Goal: Task Accomplishment & Management: Complete application form

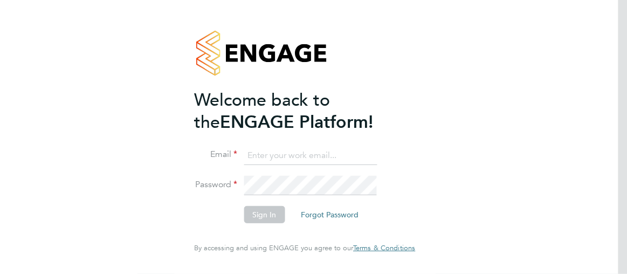
type input "[PERSON_NAME][EMAIL_ADDRESS][PERSON_NAME][DOMAIN_NAME]"
click at [272, 220] on button "Sign In" at bounding box center [264, 214] width 41 height 17
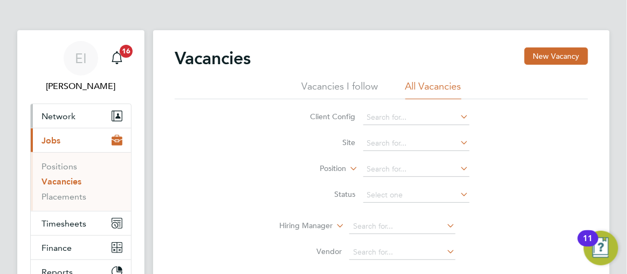
click at [59, 115] on span "Network" at bounding box center [59, 116] width 34 height 10
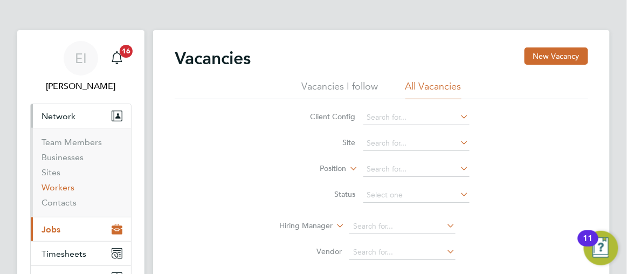
click at [59, 188] on link "Workers" at bounding box center [58, 187] width 33 height 10
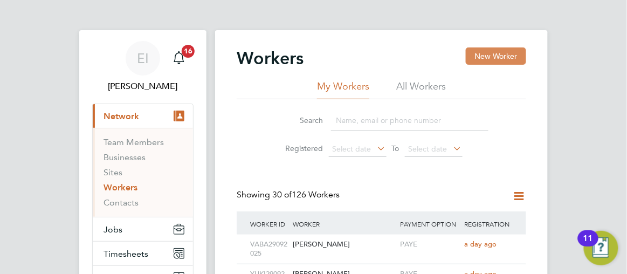
click at [486, 53] on button "New Worker" at bounding box center [496, 55] width 60 height 17
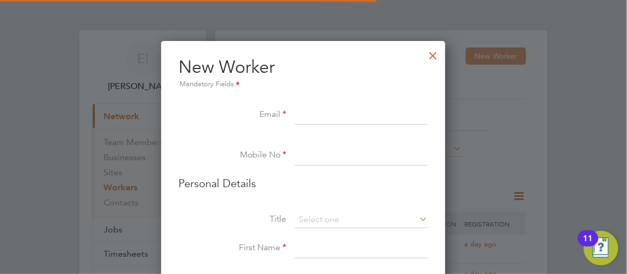
scroll to position [907, 285]
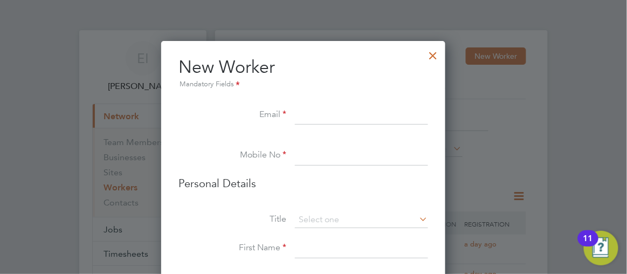
paste input "[EMAIL_ADDRESS][DOMAIN_NAME]"
type input "[EMAIL_ADDRESS][DOMAIN_NAME]"
click at [312, 158] on input at bounding box center [361, 155] width 133 height 19
paste input "07823595914"
type input "07823595914"
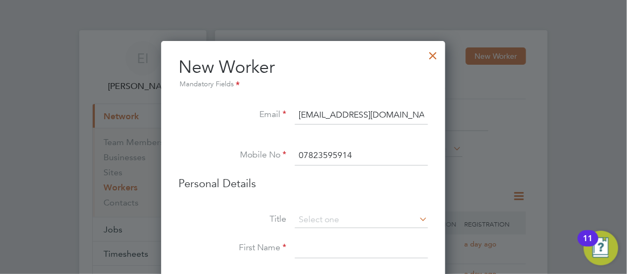
click at [549, 184] on div at bounding box center [313, 137] width 627 height 274
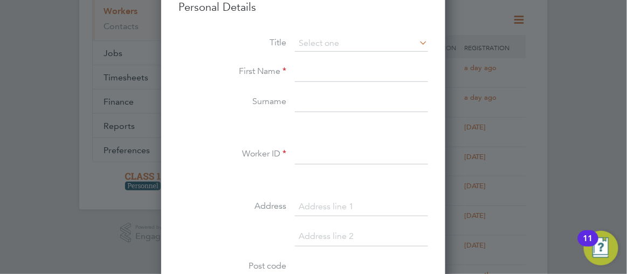
scroll to position [196, 0]
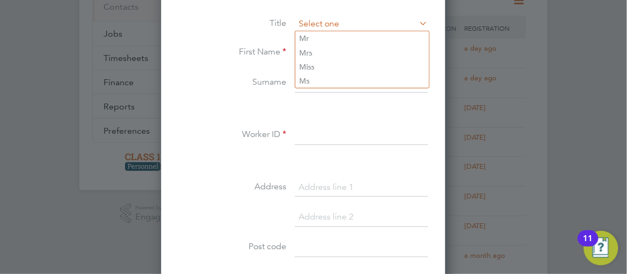
click at [332, 23] on input at bounding box center [361, 24] width 133 height 16
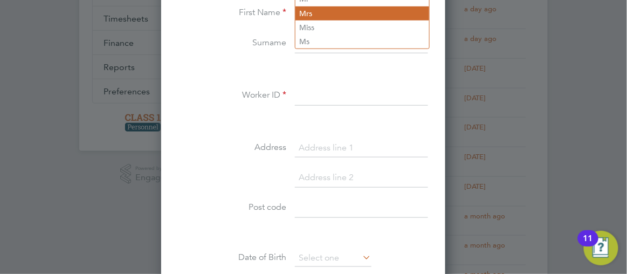
scroll to position [255, 0]
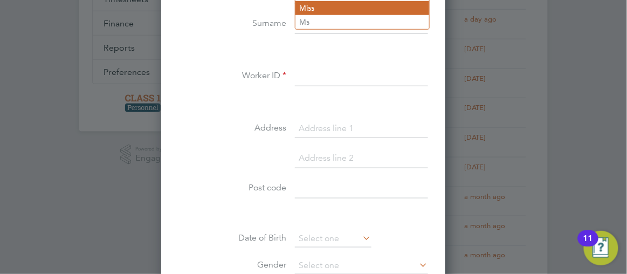
type input "Miss"
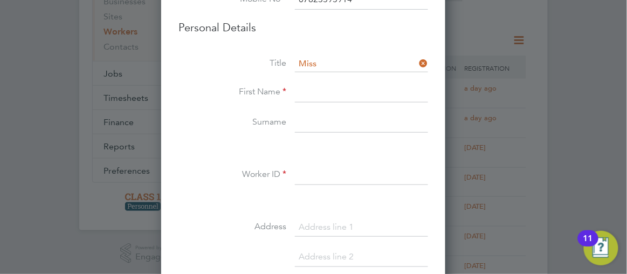
scroll to position [147, 0]
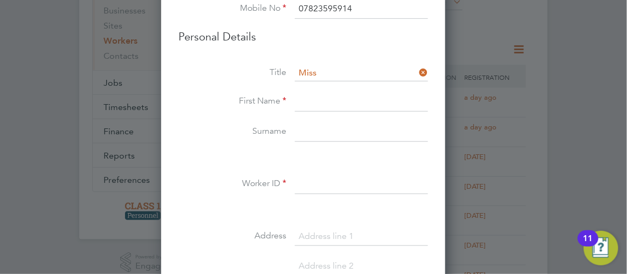
paste input "Uloaku Brenda Uloaku Nwuju"
type input "Uloaku Brenda Uloaku Nwuju"
click at [310, 130] on input at bounding box center [361, 131] width 133 height 19
paste input "Uloaku Brenda Uloaku Nwuju"
type input "U"
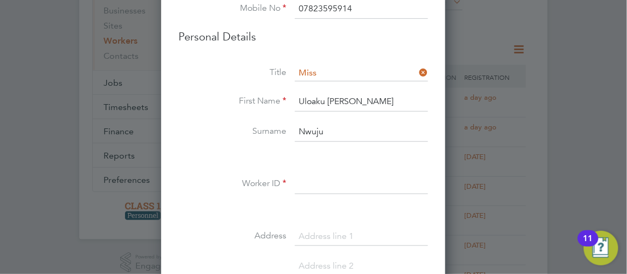
type input "Nwuju"
click at [427, 103] on input "Uloaku Brenda Uloaku Nwuju" at bounding box center [361, 101] width 133 height 19
type input "Uloaku Brenda"
click at [325, 183] on input at bounding box center [361, 184] width 133 height 19
type input "ULNW30092025"
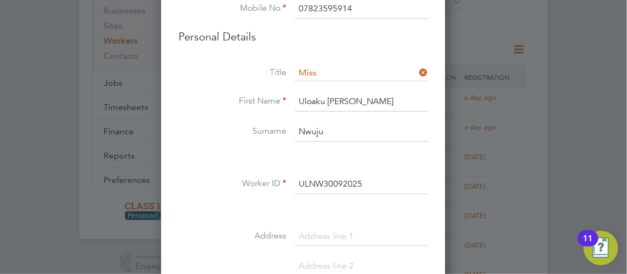
click at [316, 235] on input at bounding box center [361, 236] width 133 height 19
paste input "Albert"
click at [317, 232] on input "29Albert" at bounding box center [361, 236] width 133 height 19
click at [354, 235] on input "29 Albert" at bounding box center [361, 236] width 133 height 19
type input "29 Albert Place"
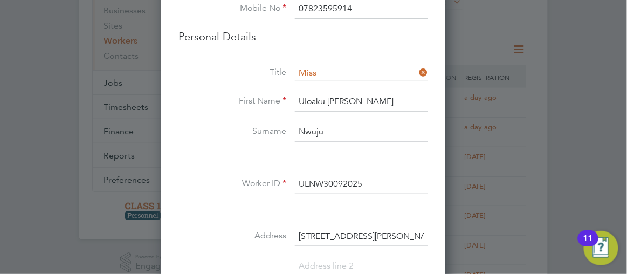
click at [482, 131] on div at bounding box center [313, 137] width 627 height 274
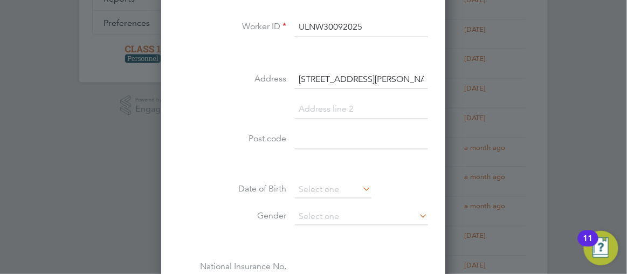
scroll to position [323, 0]
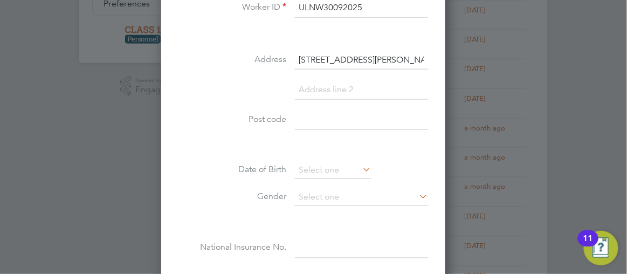
click at [305, 119] on input at bounding box center [361, 120] width 133 height 19
paste input "NR1 4JL"
type input "NR1 4JL"
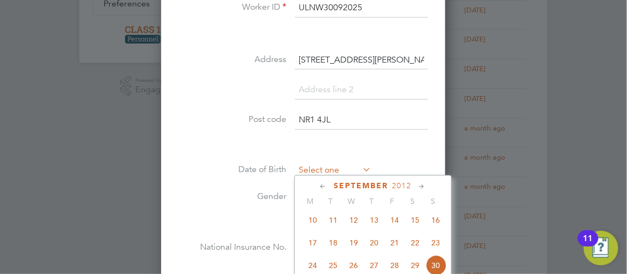
click at [318, 166] on input at bounding box center [333, 171] width 77 height 16
click at [572, 95] on div at bounding box center [313, 137] width 627 height 274
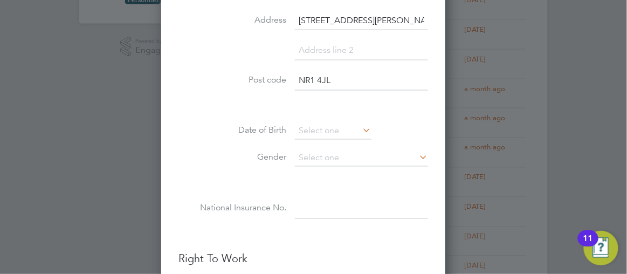
scroll to position [382, 0]
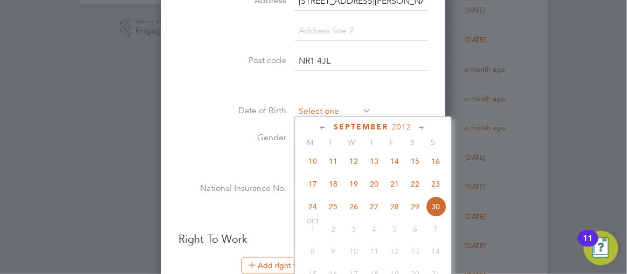
click at [322, 110] on input at bounding box center [333, 112] width 77 height 16
click at [329, 124] on icon at bounding box center [324, 128] width 10 height 12
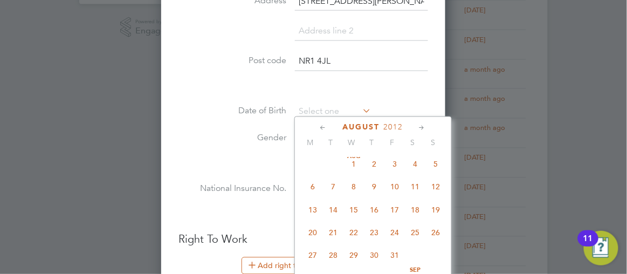
click at [329, 124] on icon at bounding box center [324, 128] width 10 height 12
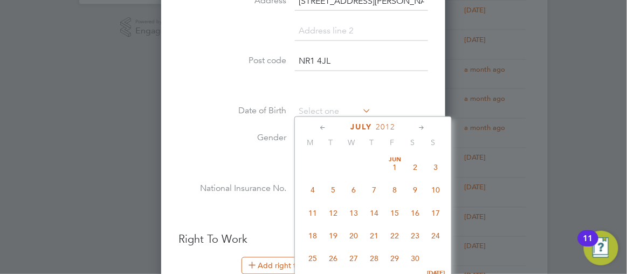
click at [329, 124] on icon at bounding box center [324, 128] width 10 height 12
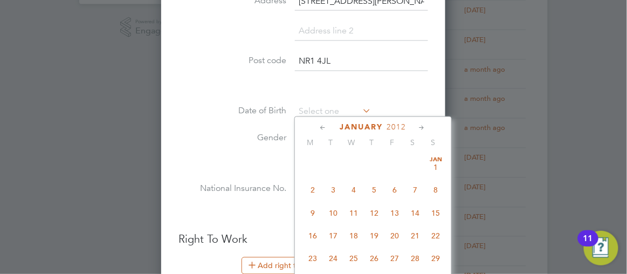
click at [329, 124] on icon at bounding box center [324, 128] width 10 height 12
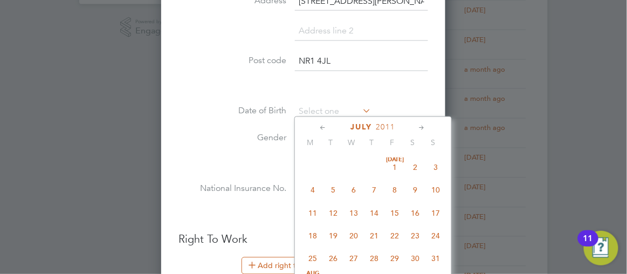
click at [329, 124] on icon at bounding box center [324, 128] width 10 height 12
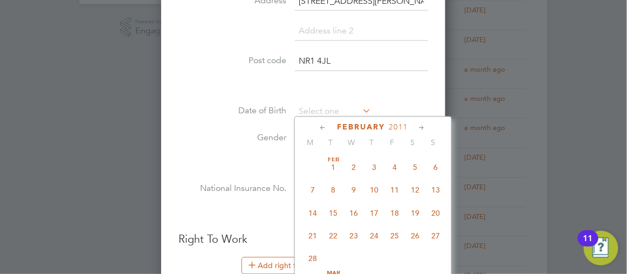
click at [329, 124] on icon at bounding box center [324, 128] width 10 height 12
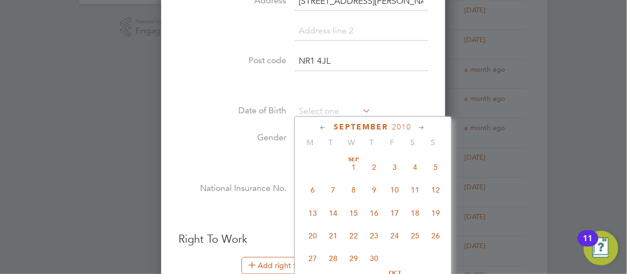
click at [329, 124] on icon at bounding box center [324, 128] width 10 height 12
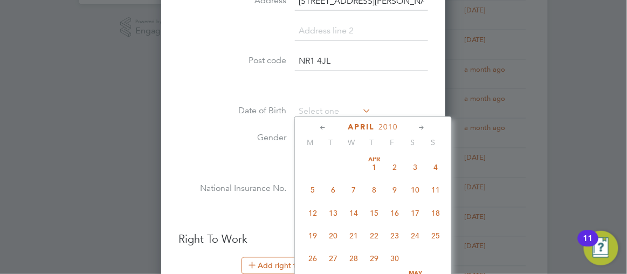
click at [329, 124] on icon at bounding box center [324, 128] width 10 height 12
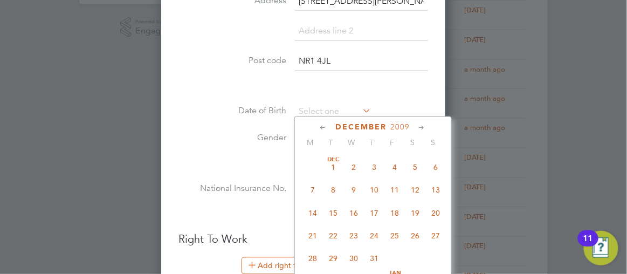
click at [329, 124] on icon at bounding box center [324, 128] width 10 height 12
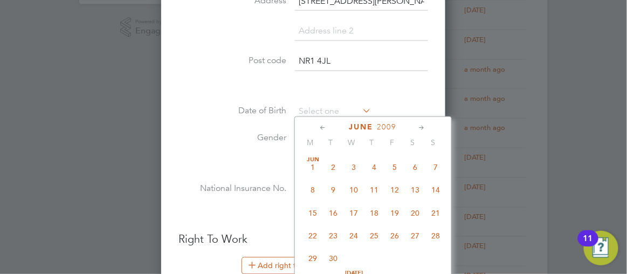
click at [329, 124] on icon at bounding box center [324, 128] width 10 height 12
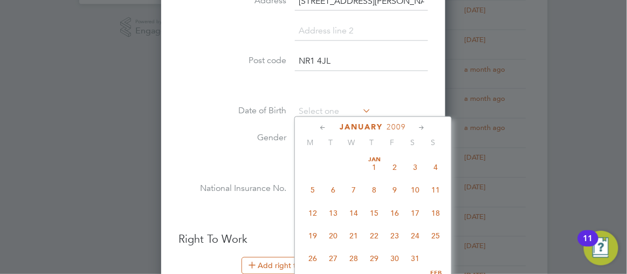
click at [329, 124] on icon at bounding box center [324, 128] width 10 height 12
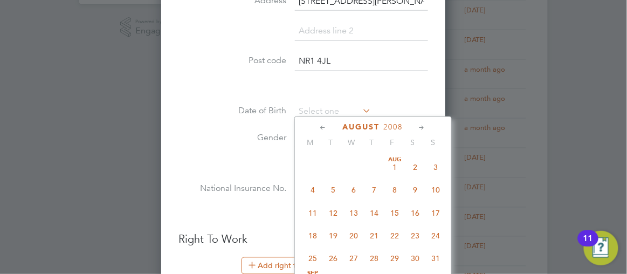
click at [329, 124] on icon at bounding box center [324, 128] width 10 height 12
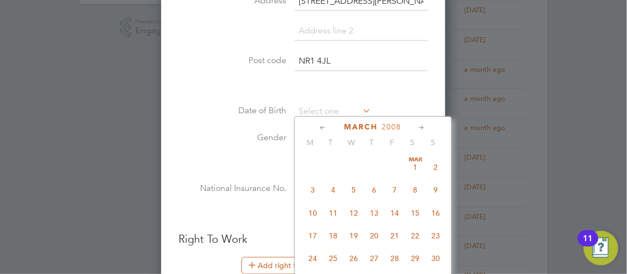
click at [329, 124] on icon at bounding box center [324, 128] width 10 height 12
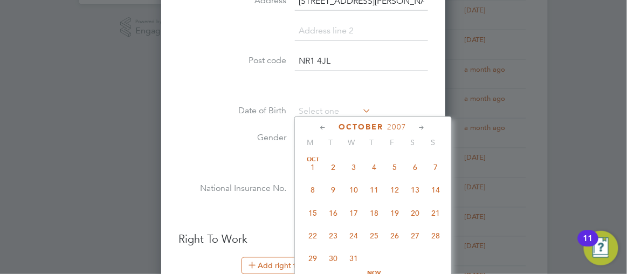
click at [329, 124] on icon at bounding box center [324, 128] width 10 height 12
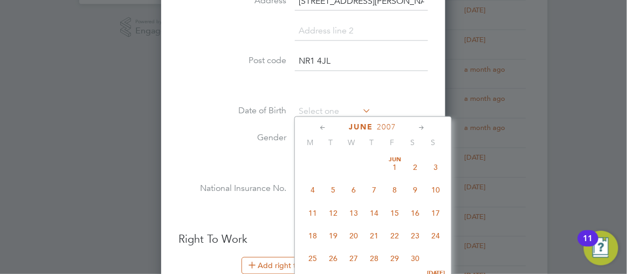
click at [329, 124] on icon at bounding box center [324, 128] width 10 height 12
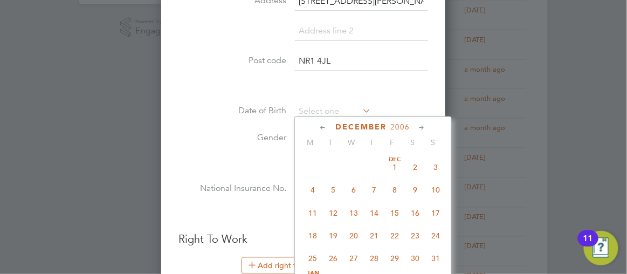
click at [329, 124] on icon at bounding box center [324, 128] width 10 height 12
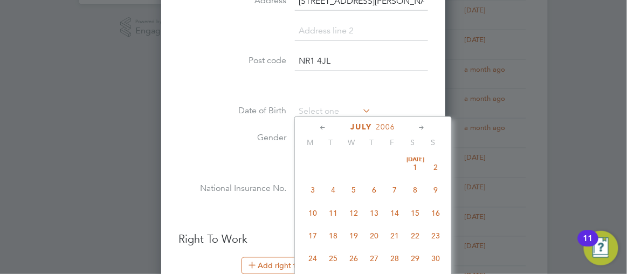
click at [329, 124] on icon at bounding box center [324, 128] width 10 height 12
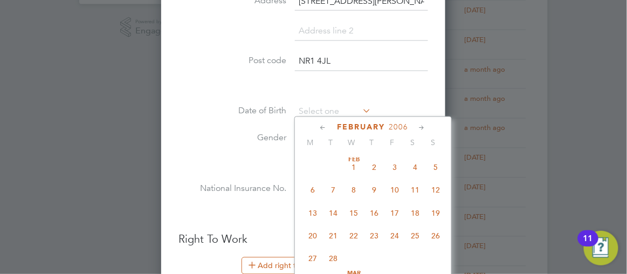
click at [329, 124] on icon at bounding box center [324, 128] width 10 height 12
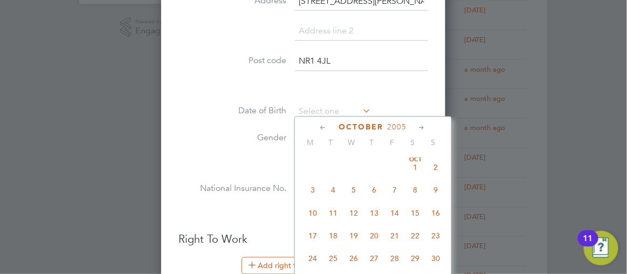
click at [329, 124] on icon at bounding box center [324, 128] width 10 height 12
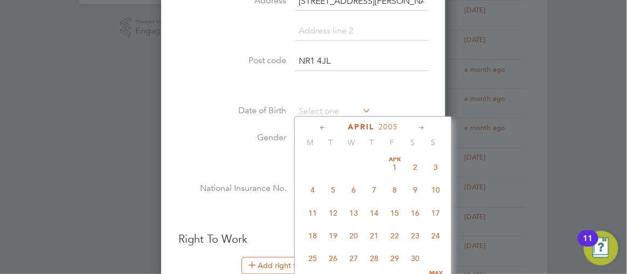
click at [329, 124] on icon at bounding box center [324, 128] width 10 height 12
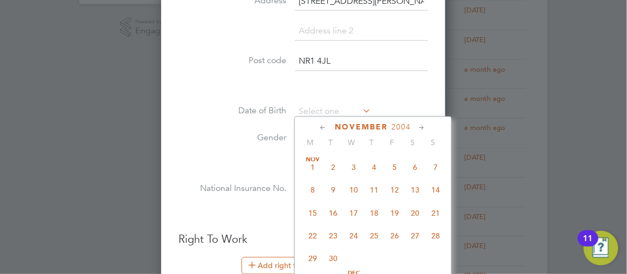
click at [329, 124] on icon at bounding box center [324, 128] width 10 height 12
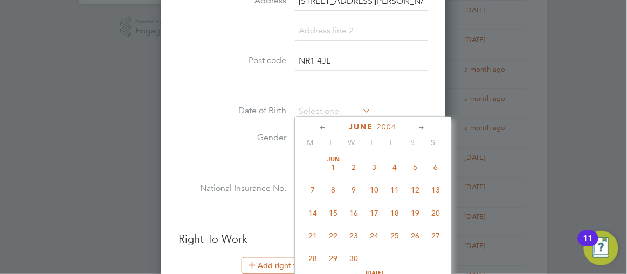
click at [329, 124] on icon at bounding box center [324, 128] width 10 height 12
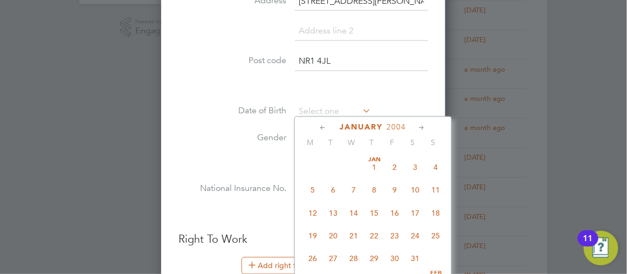
click at [329, 124] on icon at bounding box center [324, 128] width 10 height 12
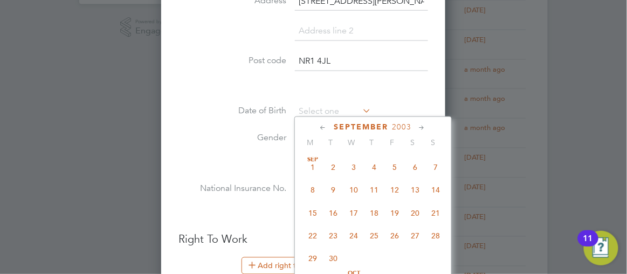
click at [329, 124] on icon at bounding box center [324, 128] width 10 height 12
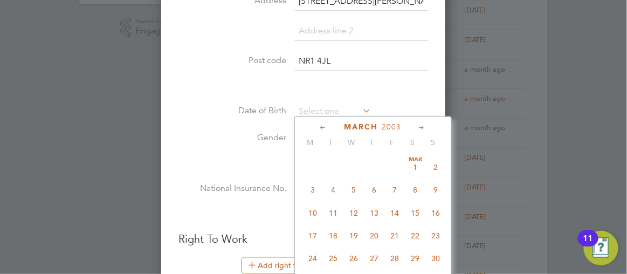
click at [329, 124] on icon at bounding box center [324, 128] width 10 height 12
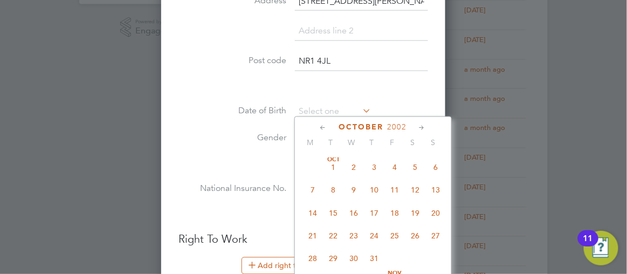
click at [329, 124] on icon at bounding box center [324, 128] width 10 height 12
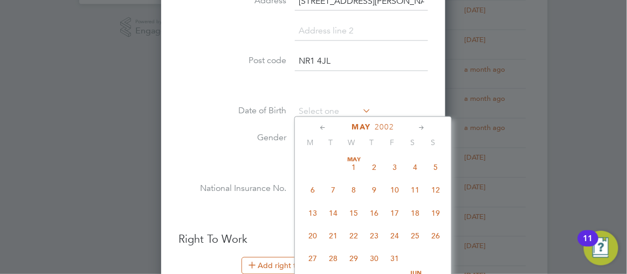
click at [329, 124] on icon at bounding box center [324, 128] width 10 height 12
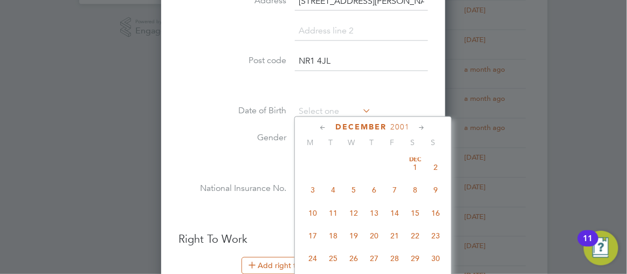
click at [329, 124] on icon at bounding box center [324, 128] width 10 height 12
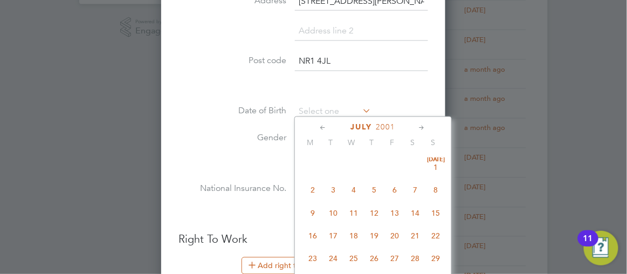
click at [329, 124] on icon at bounding box center [324, 128] width 10 height 12
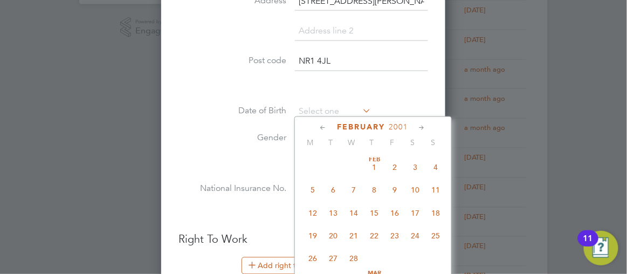
click at [329, 124] on icon at bounding box center [324, 128] width 10 height 12
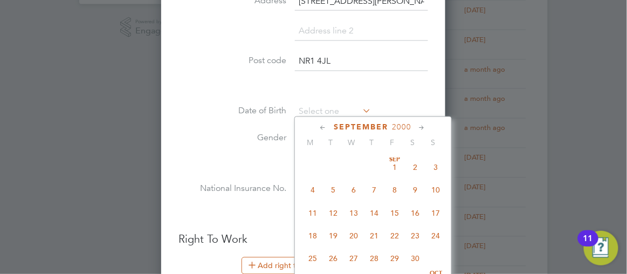
click at [329, 124] on icon at bounding box center [324, 128] width 10 height 12
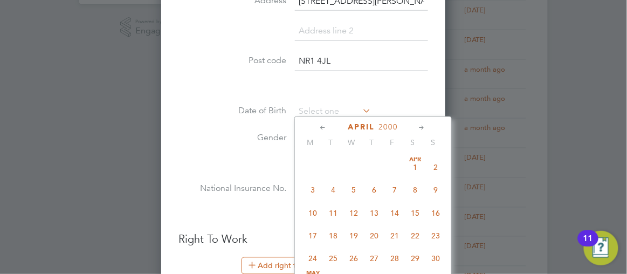
click at [329, 124] on icon at bounding box center [324, 128] width 10 height 12
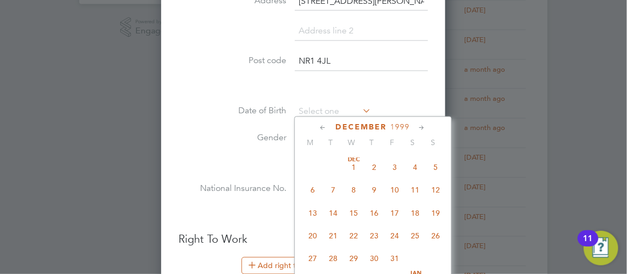
click at [329, 124] on icon at bounding box center [324, 128] width 10 height 12
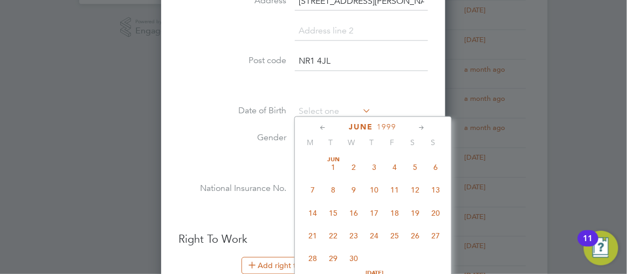
click at [329, 124] on icon at bounding box center [324, 128] width 10 height 12
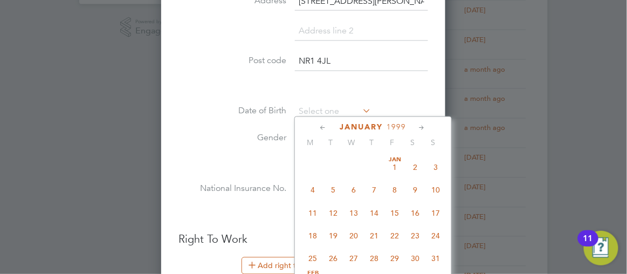
click at [329, 124] on icon at bounding box center [324, 128] width 10 height 12
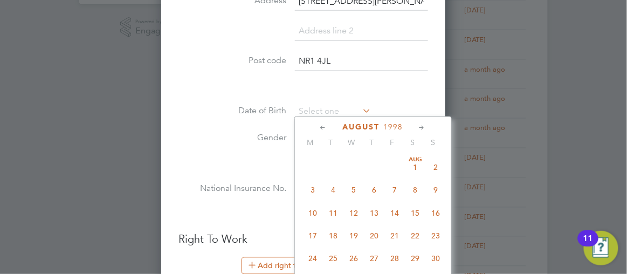
click at [329, 124] on icon at bounding box center [324, 128] width 10 height 12
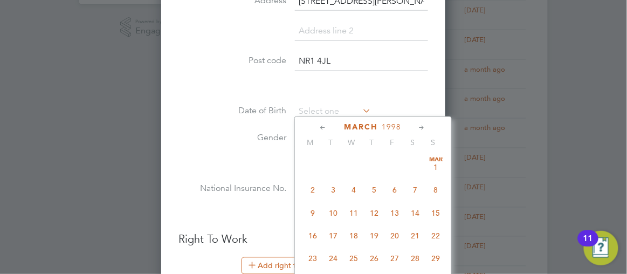
click at [329, 124] on icon at bounding box center [324, 128] width 10 height 12
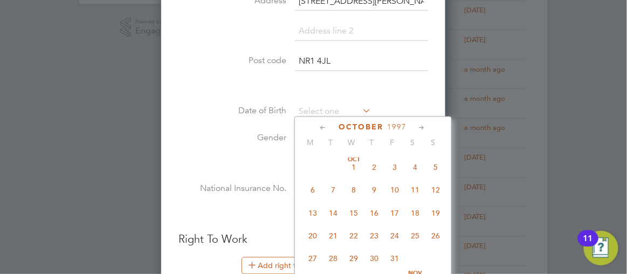
click at [329, 124] on icon at bounding box center [324, 128] width 10 height 12
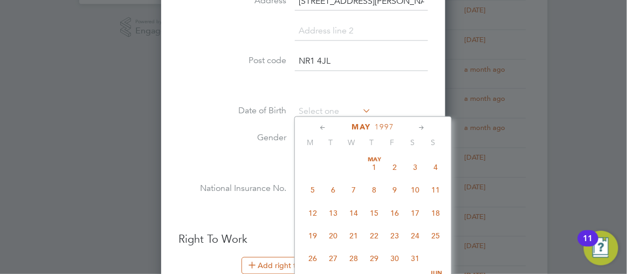
click at [329, 124] on icon at bounding box center [324, 128] width 10 height 12
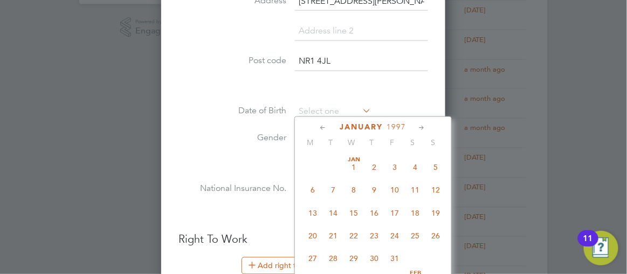
click at [329, 124] on icon at bounding box center [324, 128] width 10 height 12
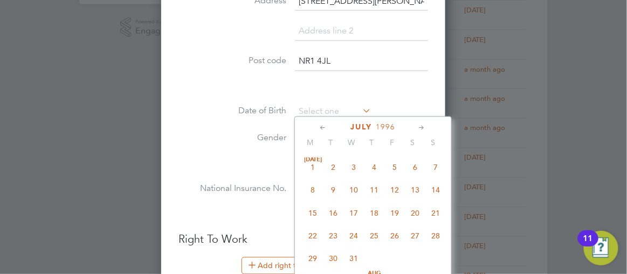
click at [329, 124] on icon at bounding box center [324, 128] width 10 height 12
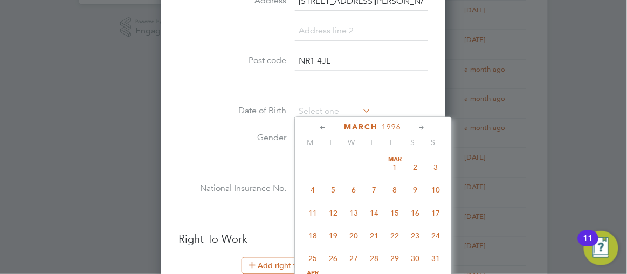
click at [329, 124] on icon at bounding box center [324, 128] width 10 height 12
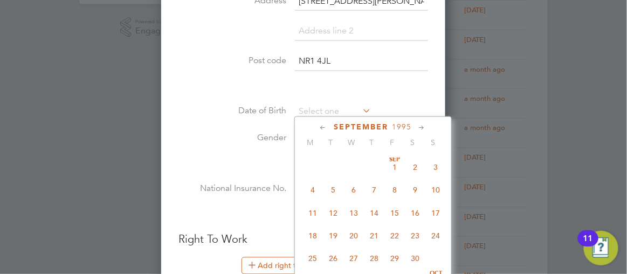
click at [329, 124] on icon at bounding box center [324, 128] width 10 height 12
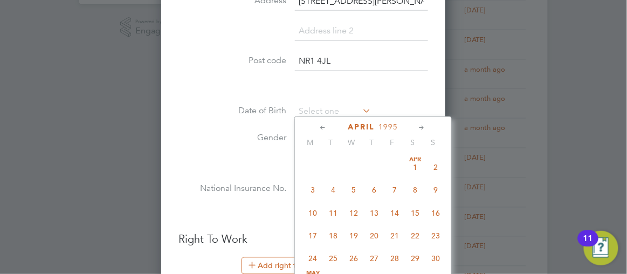
click at [329, 124] on icon at bounding box center [324, 128] width 10 height 12
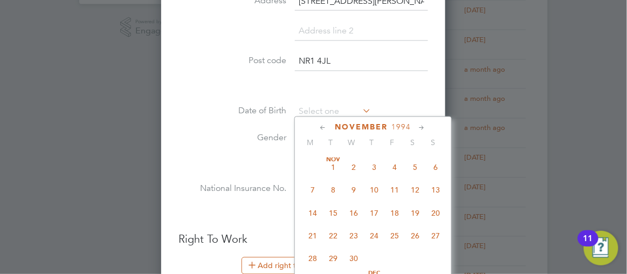
click at [329, 124] on icon at bounding box center [324, 128] width 10 height 12
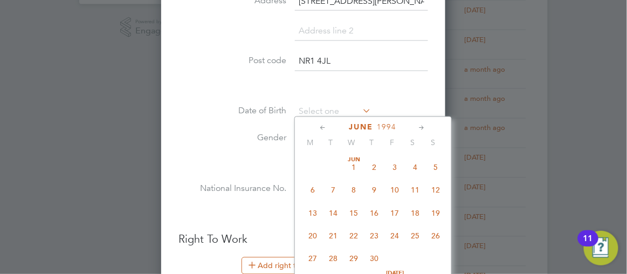
click at [329, 124] on icon at bounding box center [324, 128] width 10 height 12
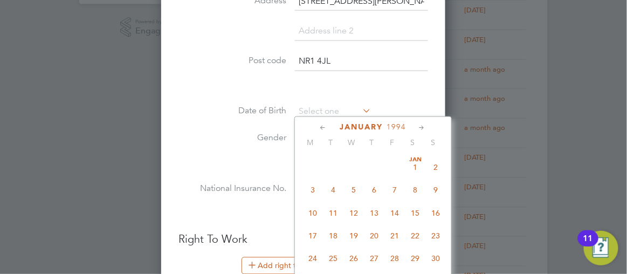
click at [329, 124] on icon at bounding box center [324, 128] width 10 height 12
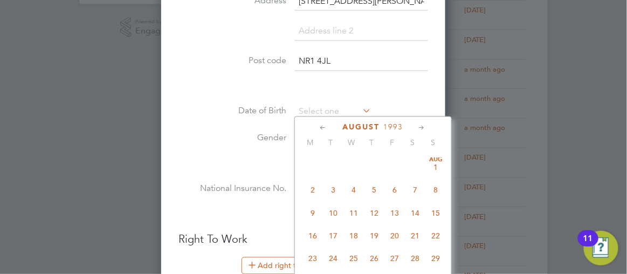
click at [329, 124] on icon at bounding box center [324, 128] width 10 height 12
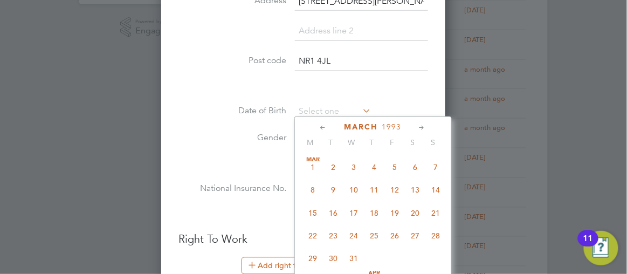
click at [329, 124] on icon at bounding box center [324, 128] width 10 height 12
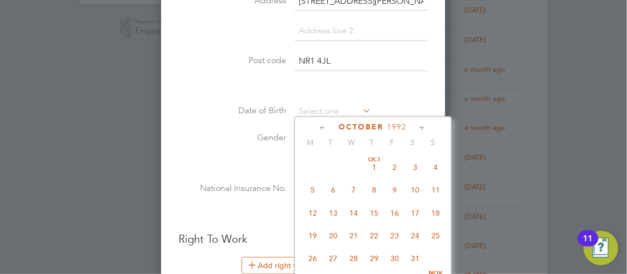
click at [329, 124] on icon at bounding box center [324, 128] width 10 height 12
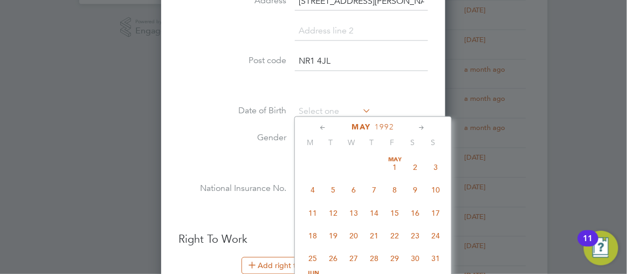
click at [329, 124] on icon at bounding box center [324, 128] width 10 height 12
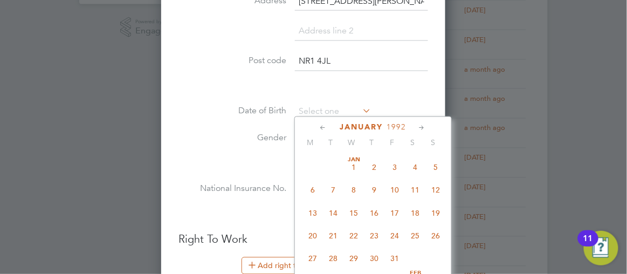
click at [329, 124] on icon at bounding box center [324, 128] width 10 height 12
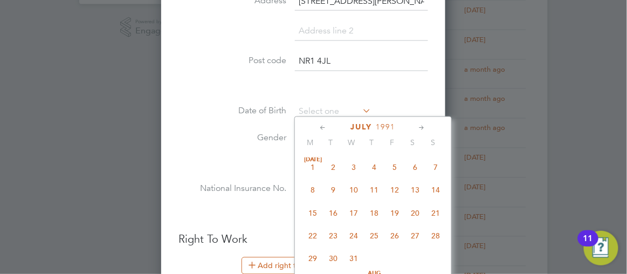
click at [329, 124] on icon at bounding box center [324, 128] width 10 height 12
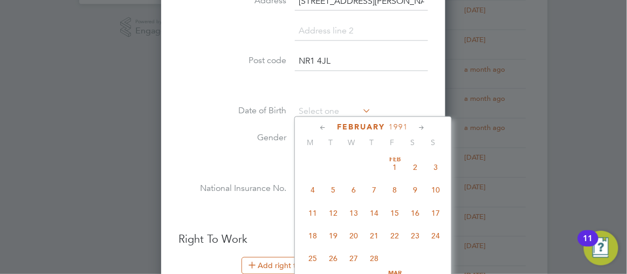
click at [329, 124] on icon at bounding box center [324, 128] width 10 height 12
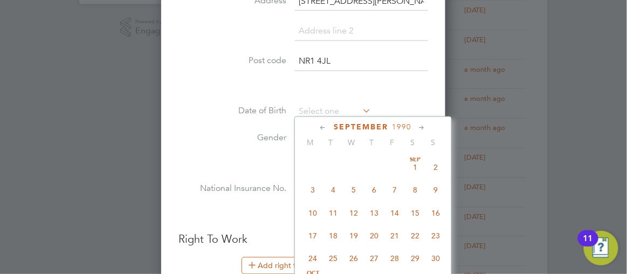
click at [329, 124] on icon at bounding box center [324, 128] width 10 height 12
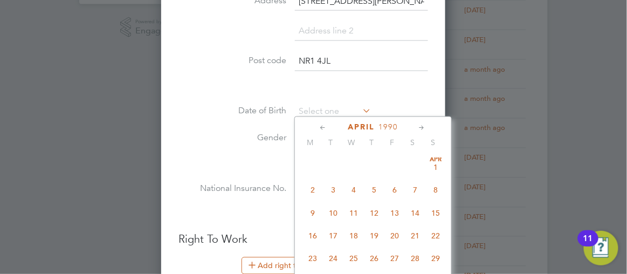
click at [329, 124] on icon at bounding box center [324, 128] width 10 height 12
click at [428, 128] on icon at bounding box center [423, 128] width 10 height 12
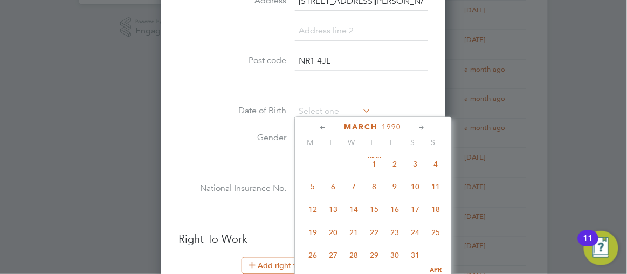
click at [428, 128] on icon at bounding box center [423, 128] width 10 height 12
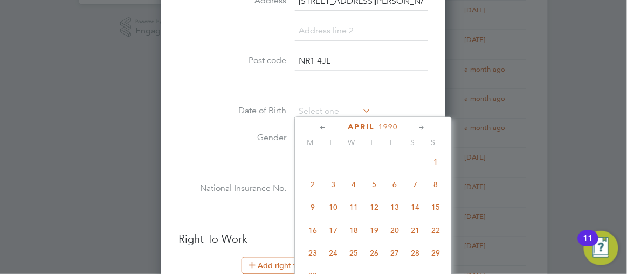
click at [428, 128] on icon at bounding box center [423, 128] width 10 height 12
click at [405, 215] on span "18" at bounding box center [395, 206] width 21 height 21
type input "18 May 1990"
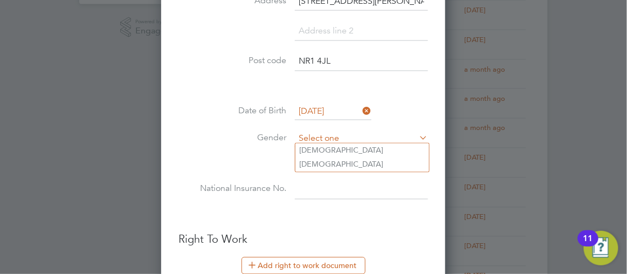
click at [345, 134] on input at bounding box center [361, 139] width 133 height 16
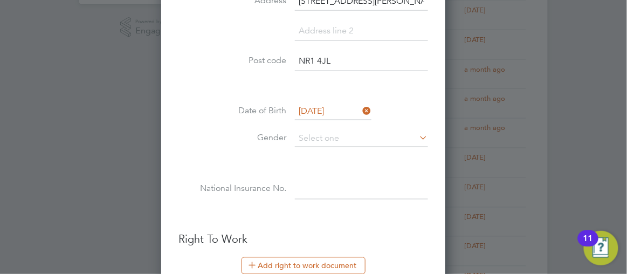
click at [329, 164] on li "Female" at bounding box center [363, 165] width 134 height 14
type input "Female"
click at [323, 183] on input at bounding box center [361, 189] width 133 height 19
paste input "RY423124A"
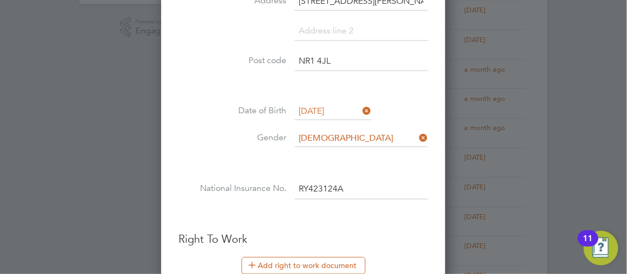
type input "RY 42 31 24 A"
click at [600, 170] on div at bounding box center [313, 137] width 627 height 274
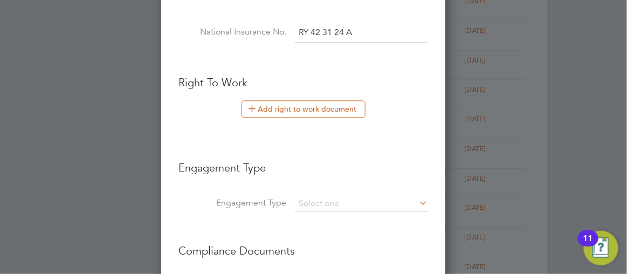
scroll to position [558, 0]
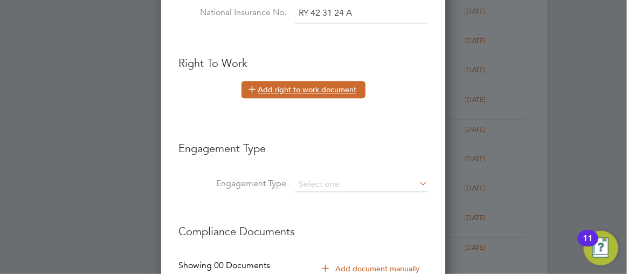
click at [272, 84] on button "Add right to work document" at bounding box center [304, 89] width 124 height 17
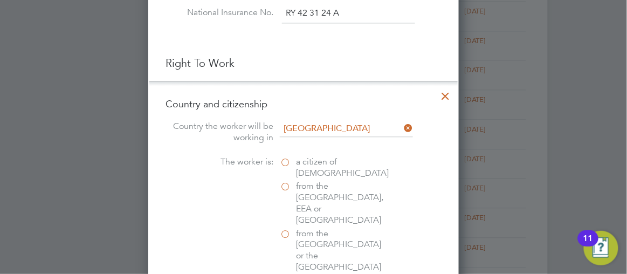
scroll to position [1069, 311]
click at [0, 0] on input "from somewhere else" at bounding box center [0, 0] width 0 height 0
click at [582, 168] on div at bounding box center [313, 137] width 627 height 274
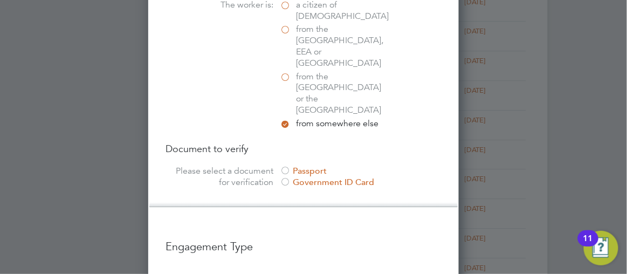
scroll to position [735, 0]
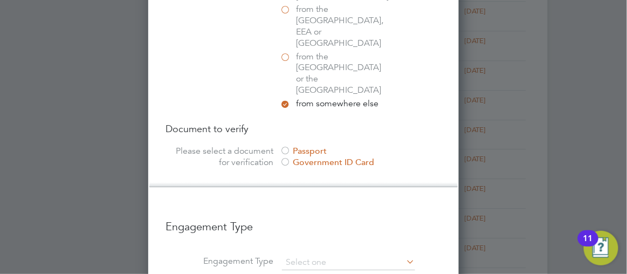
click at [291, 146] on div at bounding box center [285, 151] width 11 height 11
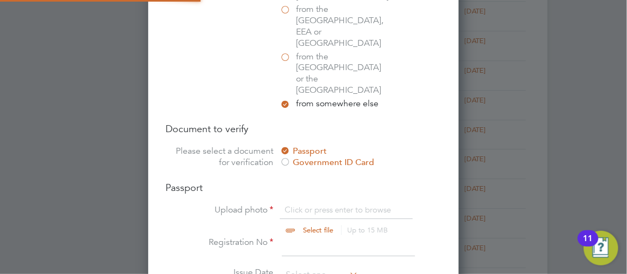
scroll to position [1332, 311]
click at [296, 204] on input "file" at bounding box center [328, 220] width 169 height 32
type input "C:\fakepath\passportbrenda.pdf"
click at [312, 237] on input at bounding box center [348, 246] width 133 height 19
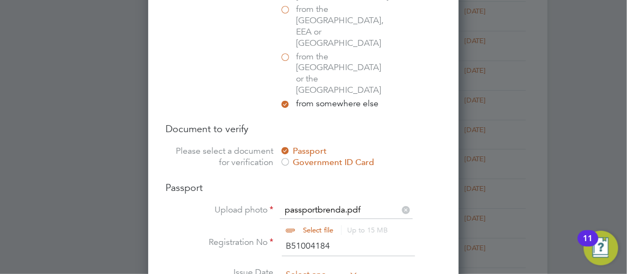
type input "B51004184"
click at [317, 267] on input at bounding box center [320, 275] width 77 height 16
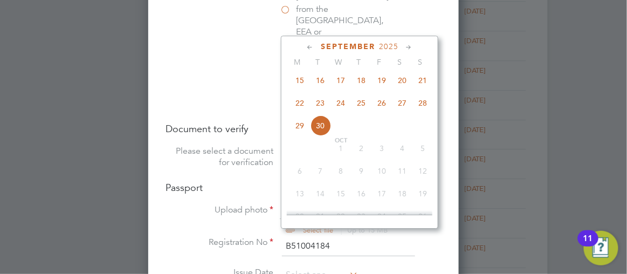
click at [316, 46] on icon at bounding box center [310, 48] width 10 height 12
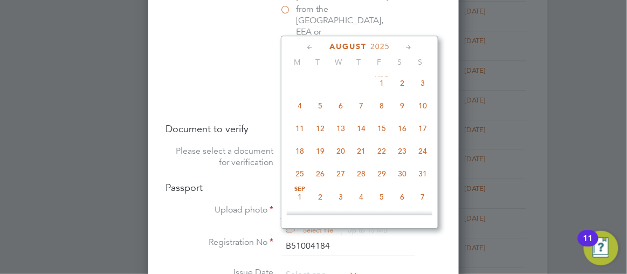
click at [316, 46] on icon at bounding box center [310, 48] width 10 height 12
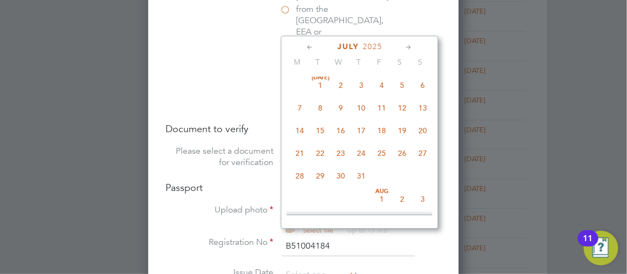
click at [316, 46] on icon at bounding box center [310, 48] width 10 height 12
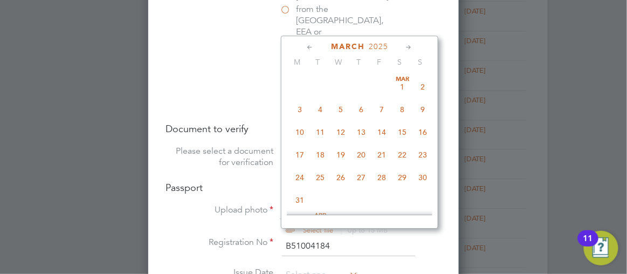
click at [316, 46] on icon at bounding box center [310, 48] width 10 height 12
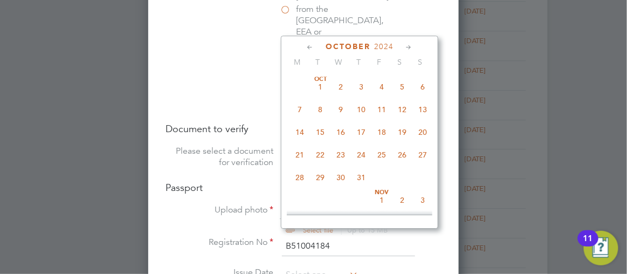
click at [316, 46] on icon at bounding box center [310, 48] width 10 height 12
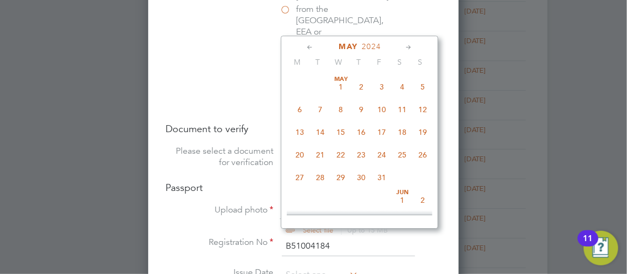
click at [414, 44] on icon at bounding box center [409, 48] width 10 height 12
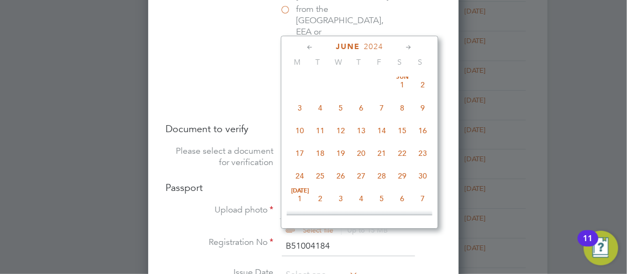
click at [391, 178] on span "28" at bounding box center [382, 176] width 21 height 21
type input "28 Jun 2024"
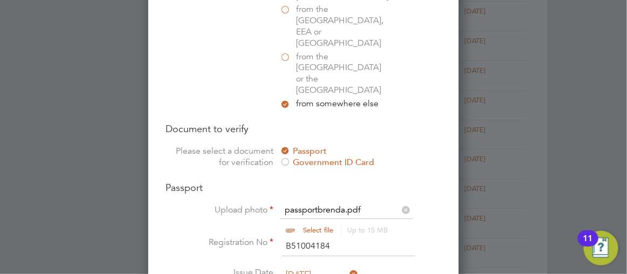
scroll to position [417, 0]
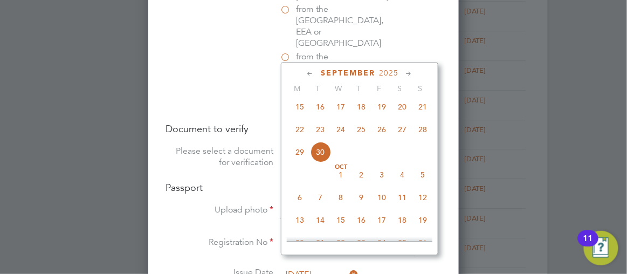
click at [414, 73] on icon at bounding box center [409, 74] width 10 height 12
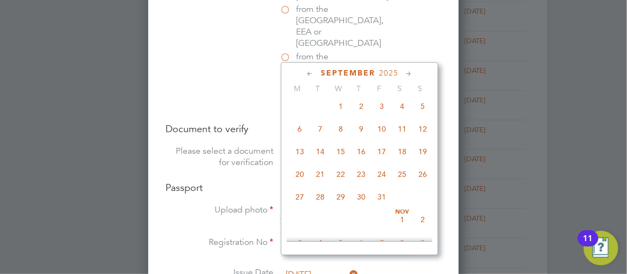
click at [414, 73] on icon at bounding box center [409, 74] width 10 height 12
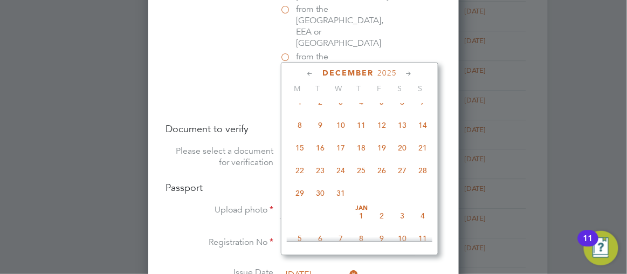
click at [414, 73] on icon at bounding box center [409, 74] width 10 height 12
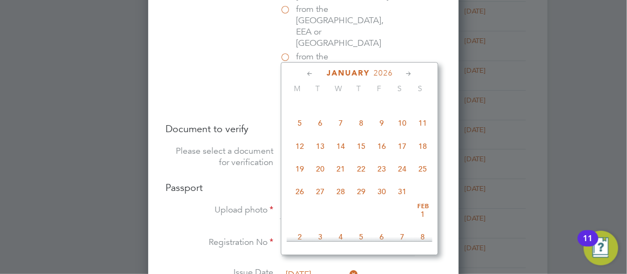
click at [414, 73] on icon at bounding box center [409, 74] width 10 height 12
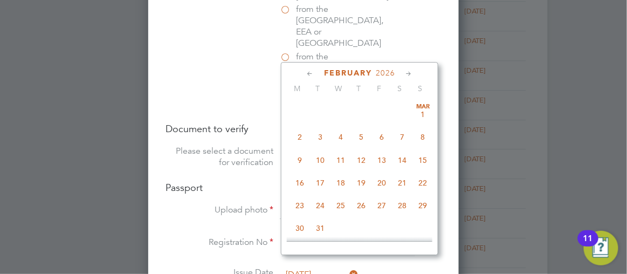
click at [414, 73] on icon at bounding box center [409, 74] width 10 height 12
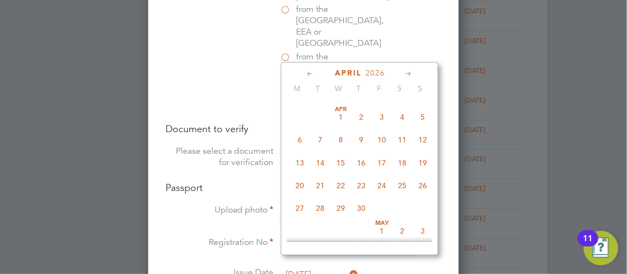
click at [414, 73] on icon at bounding box center [409, 74] width 10 height 12
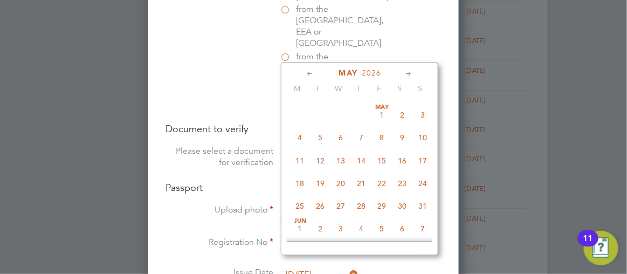
click at [414, 73] on icon at bounding box center [409, 74] width 10 height 12
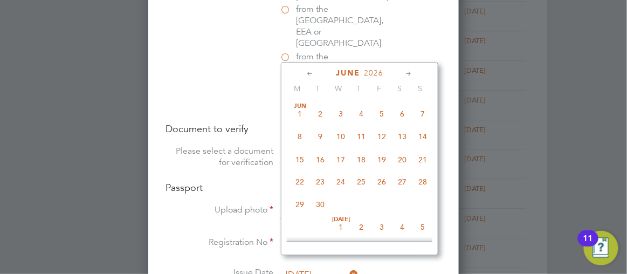
click at [414, 73] on icon at bounding box center [409, 74] width 10 height 12
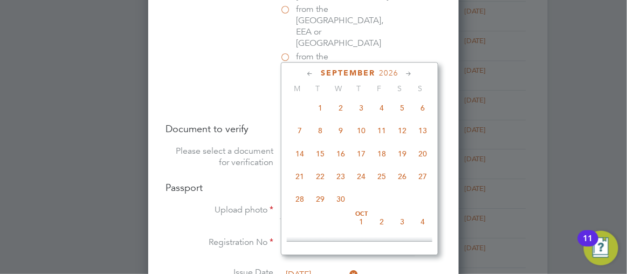
click at [414, 73] on icon at bounding box center [409, 74] width 10 height 12
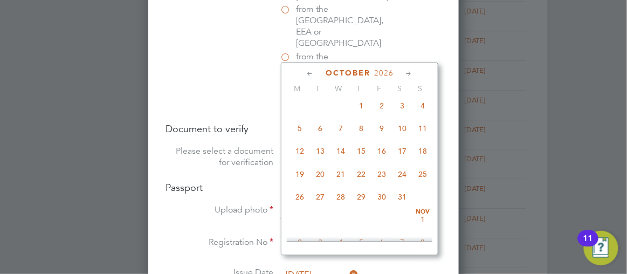
click at [414, 73] on icon at bounding box center [409, 74] width 10 height 12
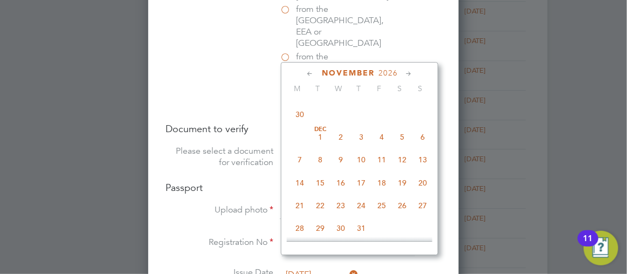
click at [414, 73] on icon at bounding box center [409, 74] width 10 height 12
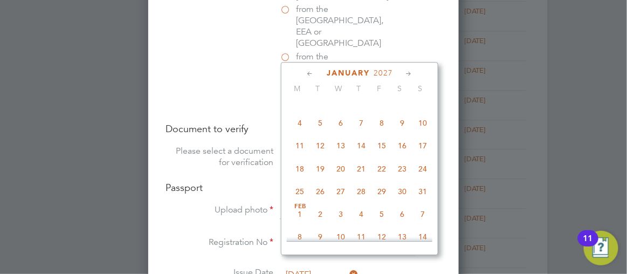
click at [414, 73] on icon at bounding box center [409, 74] width 10 height 12
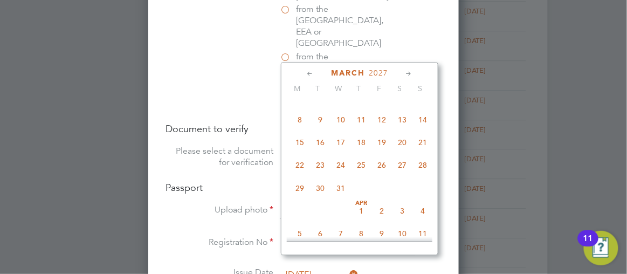
click at [414, 73] on icon at bounding box center [409, 74] width 10 height 12
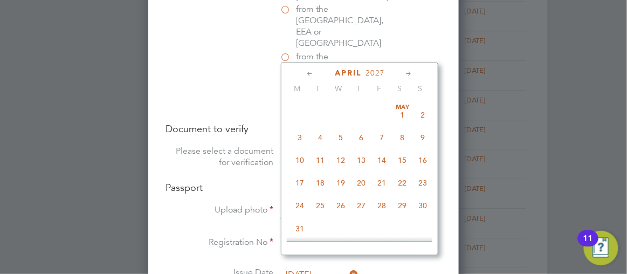
click at [414, 73] on icon at bounding box center [409, 74] width 10 height 12
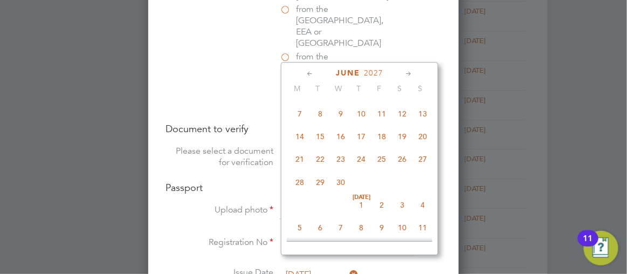
click at [414, 73] on icon at bounding box center [409, 74] width 10 height 12
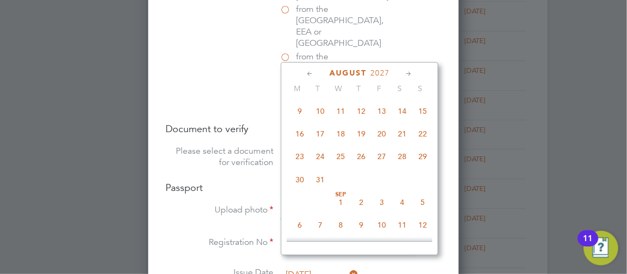
click at [414, 73] on icon at bounding box center [409, 74] width 10 height 12
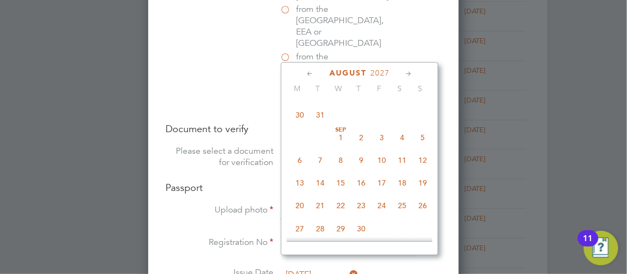
click at [414, 73] on icon at bounding box center [409, 74] width 10 height 12
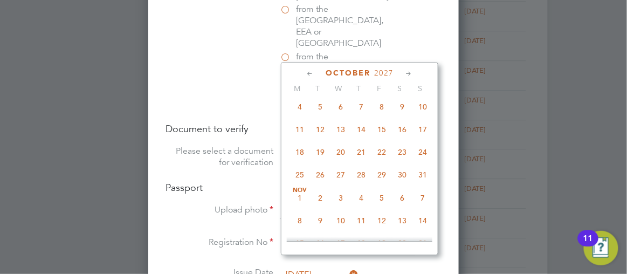
click at [414, 73] on icon at bounding box center [409, 74] width 10 height 12
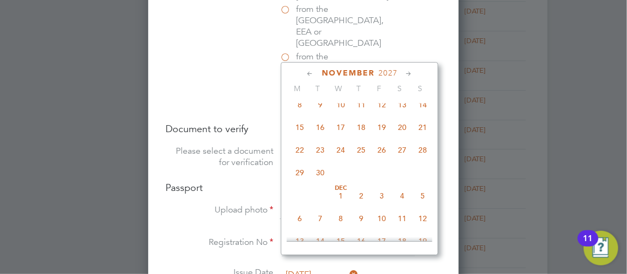
click at [414, 73] on icon at bounding box center [409, 74] width 10 height 12
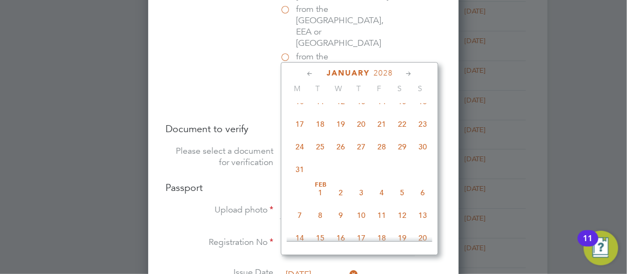
click at [414, 73] on icon at bounding box center [409, 74] width 10 height 12
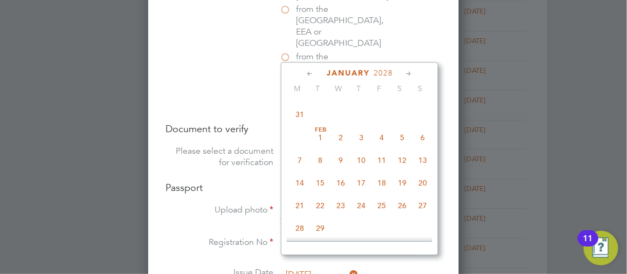
click at [414, 73] on icon at bounding box center [409, 74] width 10 height 12
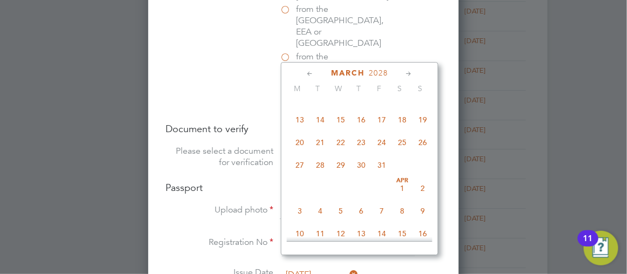
click at [414, 73] on icon at bounding box center [409, 74] width 10 height 12
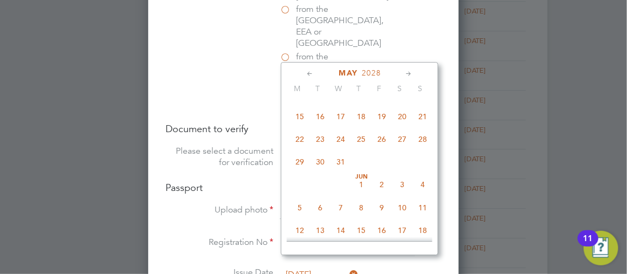
click at [414, 73] on icon at bounding box center [409, 74] width 10 height 12
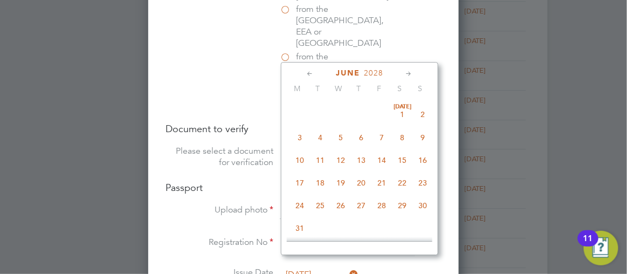
click at [414, 73] on icon at bounding box center [409, 74] width 10 height 12
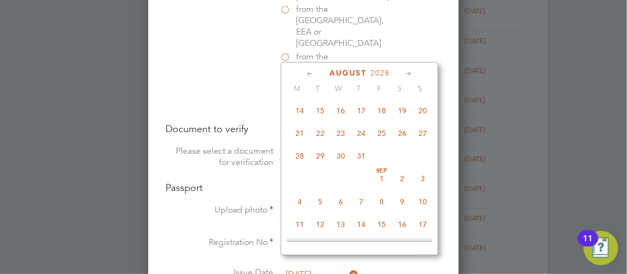
click at [414, 73] on icon at bounding box center [409, 74] width 10 height 12
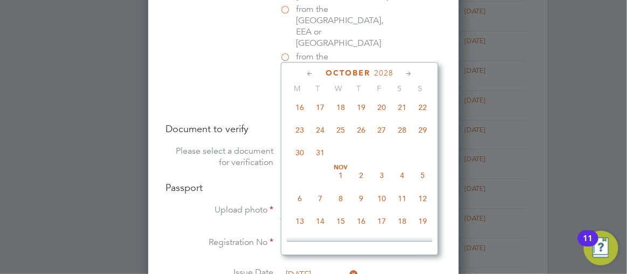
click at [414, 73] on icon at bounding box center [409, 74] width 10 height 12
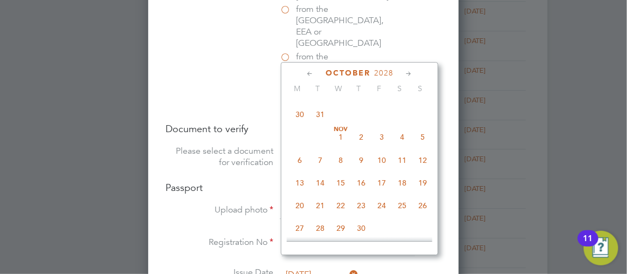
click at [414, 73] on icon at bounding box center [409, 74] width 10 height 12
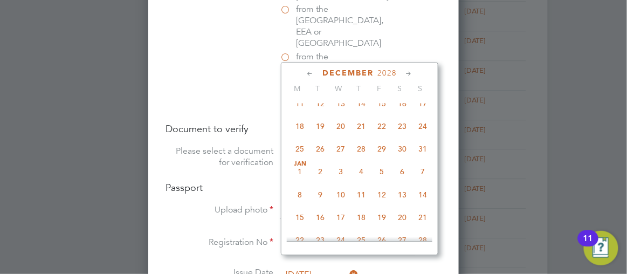
click at [414, 73] on icon at bounding box center [409, 74] width 10 height 12
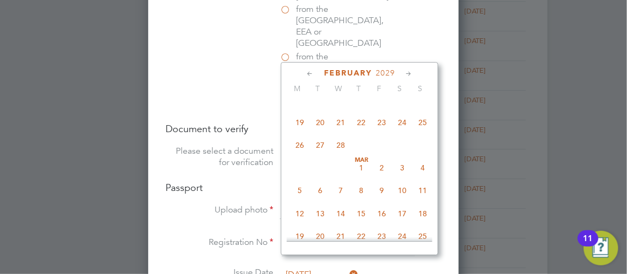
click at [414, 73] on icon at bounding box center [409, 74] width 10 height 12
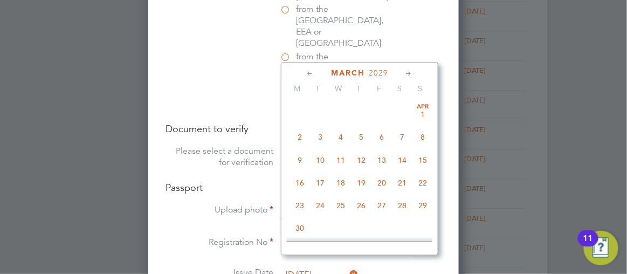
click at [414, 73] on icon at bounding box center [409, 74] width 10 height 12
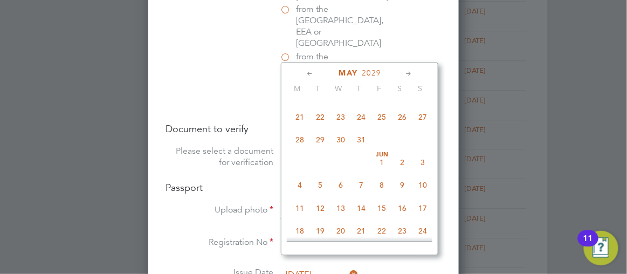
click at [414, 73] on icon at bounding box center [409, 74] width 10 height 12
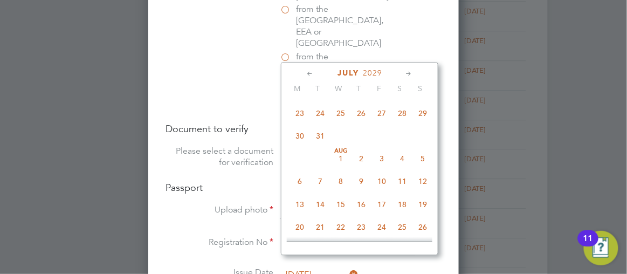
click at [414, 73] on icon at bounding box center [409, 74] width 10 height 12
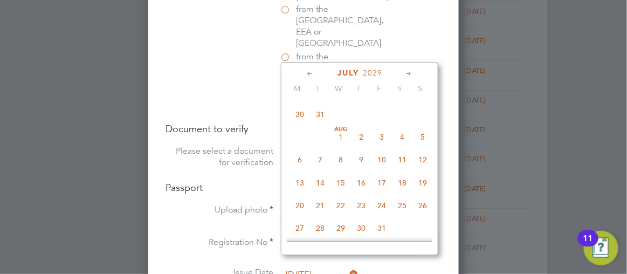
click at [414, 73] on icon at bounding box center [409, 74] width 10 height 12
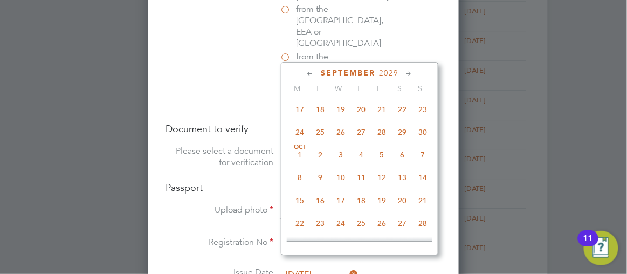
click at [414, 73] on icon at bounding box center [409, 74] width 10 height 12
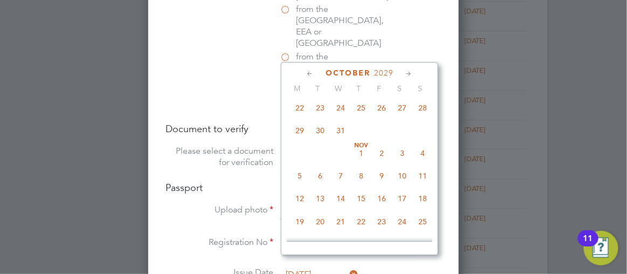
click at [414, 73] on icon at bounding box center [409, 74] width 10 height 12
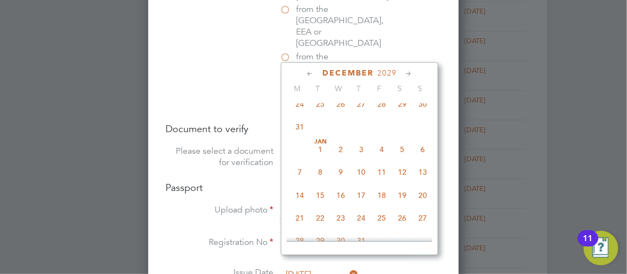
click at [414, 73] on icon at bounding box center [409, 74] width 10 height 12
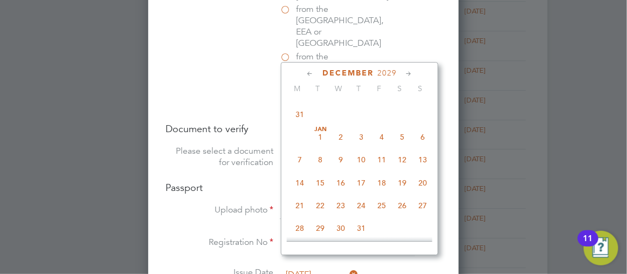
click at [414, 73] on icon at bounding box center [409, 74] width 10 height 12
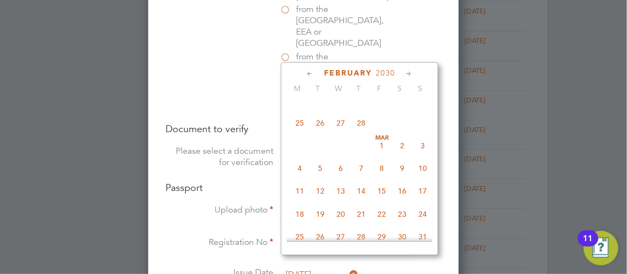
click at [414, 73] on icon at bounding box center [409, 74] width 10 height 12
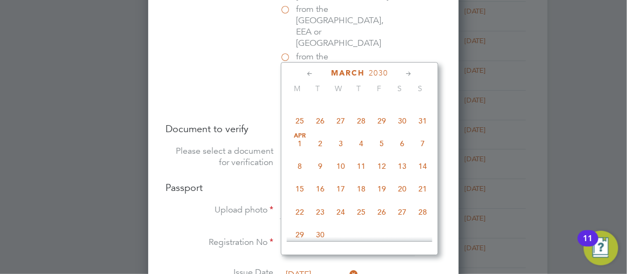
click at [414, 73] on icon at bounding box center [409, 74] width 10 height 12
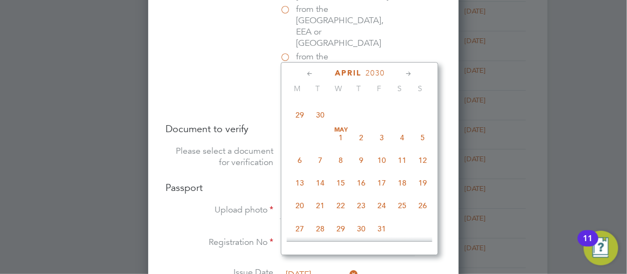
click at [414, 73] on icon at bounding box center [409, 74] width 10 height 12
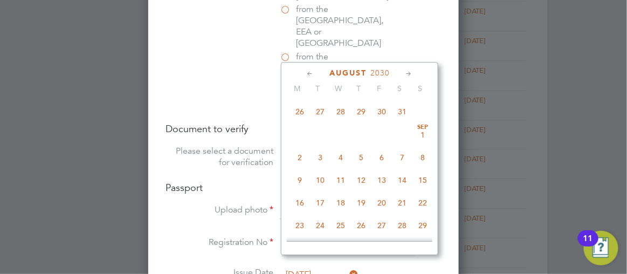
click at [414, 73] on icon at bounding box center [409, 74] width 10 height 12
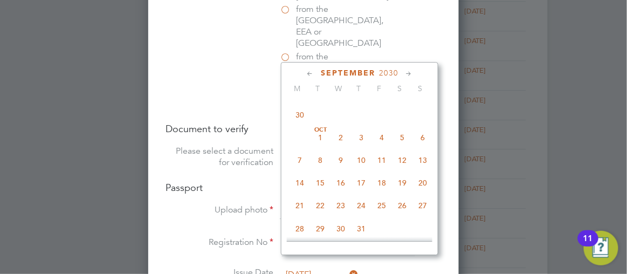
click at [414, 73] on icon at bounding box center [409, 74] width 10 height 12
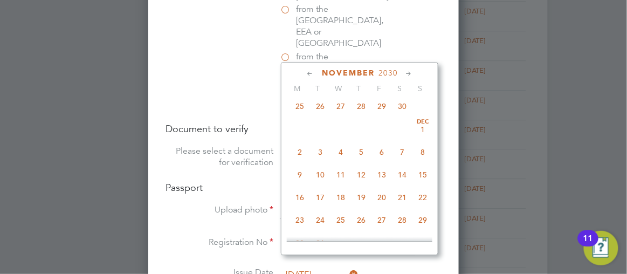
click at [414, 73] on icon at bounding box center [409, 74] width 10 height 12
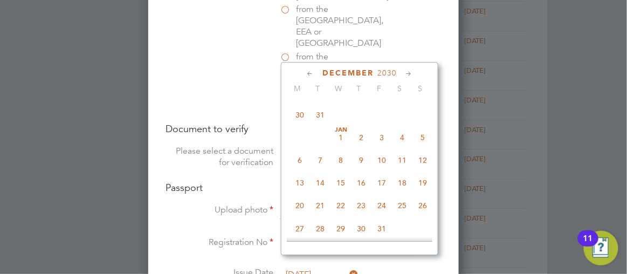
click at [414, 73] on icon at bounding box center [409, 74] width 10 height 12
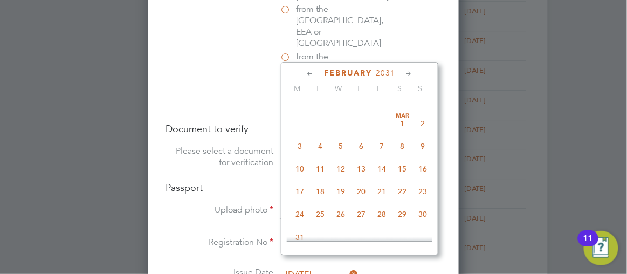
click at [414, 73] on icon at bounding box center [409, 74] width 10 height 12
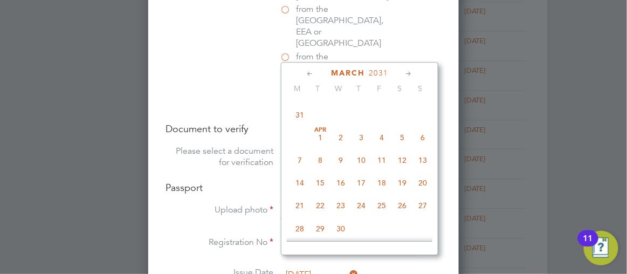
click at [414, 73] on icon at bounding box center [409, 74] width 10 height 12
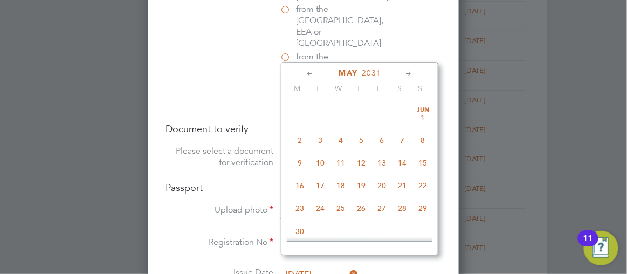
click at [414, 73] on icon at bounding box center [409, 74] width 10 height 12
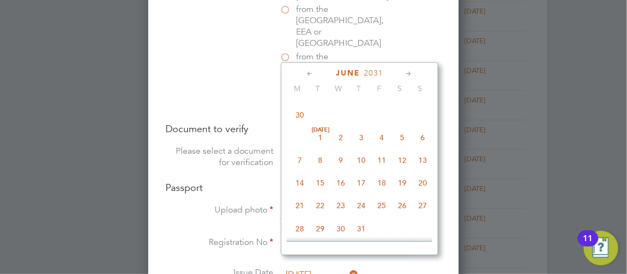
click at [414, 73] on icon at bounding box center [409, 74] width 10 height 12
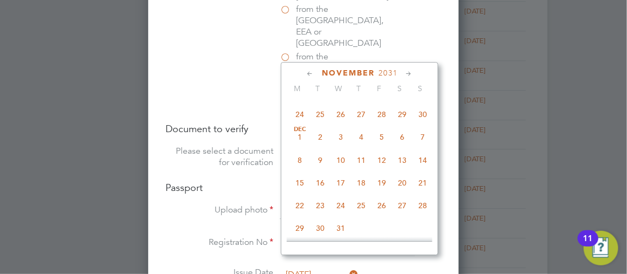
click at [414, 73] on icon at bounding box center [409, 74] width 10 height 12
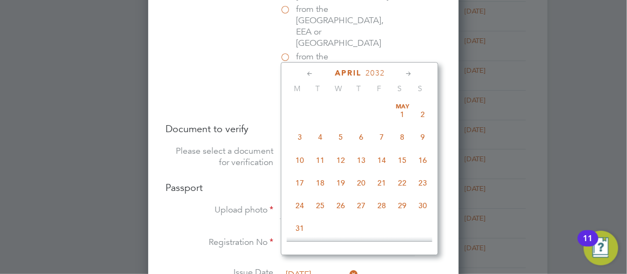
click at [414, 73] on icon at bounding box center [409, 74] width 10 height 12
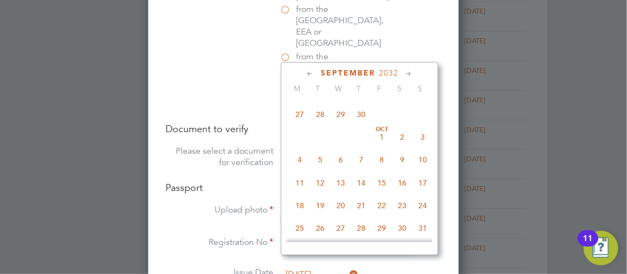
click at [414, 73] on icon at bounding box center [409, 74] width 10 height 12
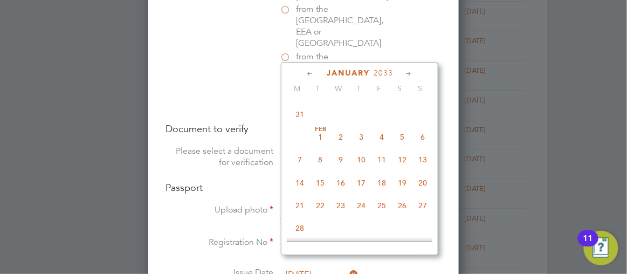
click at [414, 73] on icon at bounding box center [409, 74] width 10 height 12
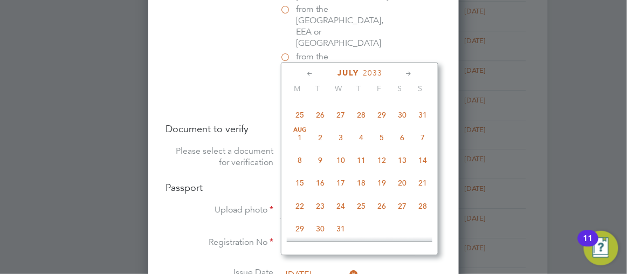
click at [414, 73] on icon at bounding box center [409, 74] width 10 height 12
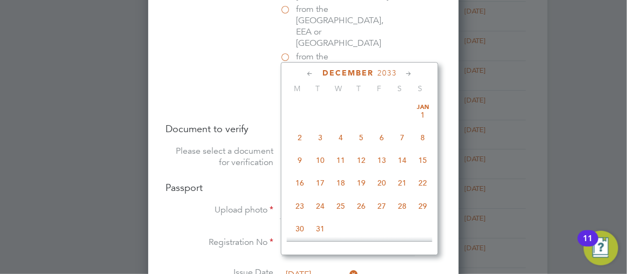
click at [414, 73] on icon at bounding box center [409, 74] width 10 height 12
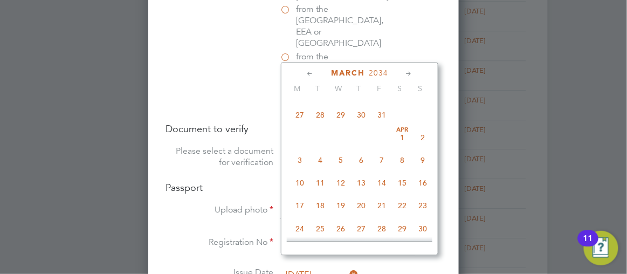
click at [414, 73] on icon at bounding box center [409, 74] width 10 height 12
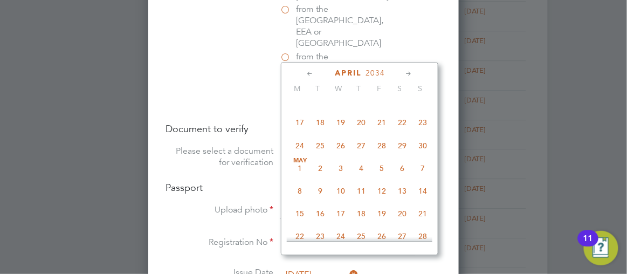
scroll to position [12716, 0]
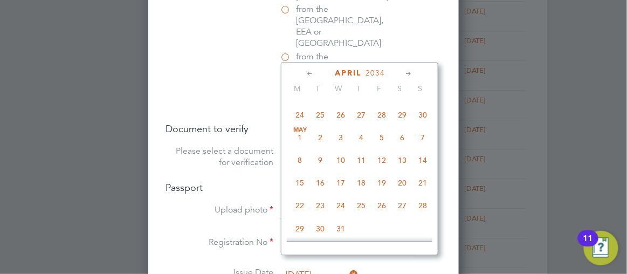
click at [414, 73] on icon at bounding box center [409, 74] width 10 height 12
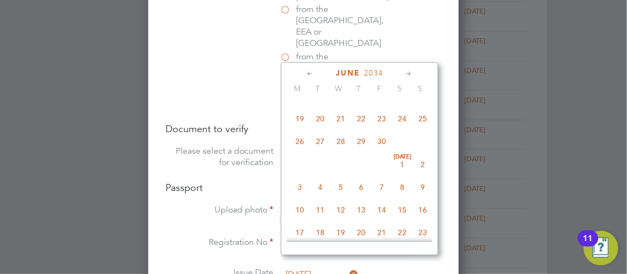
scroll to position [12947, 0]
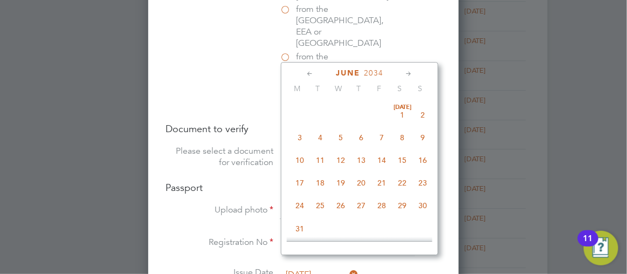
click at [331, 102] on span "27" at bounding box center [320, 91] width 21 height 21
type input "27 Jun 2034"
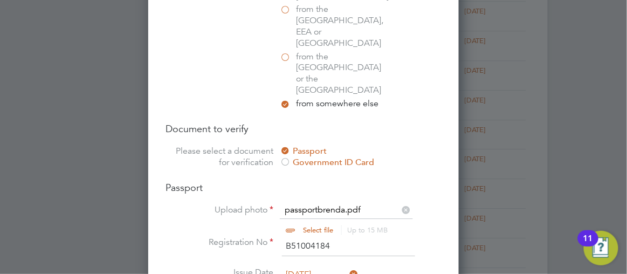
click at [562, 172] on div at bounding box center [313, 137] width 627 height 274
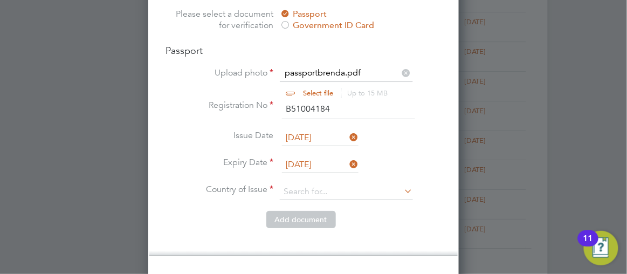
scroll to position [892, 0]
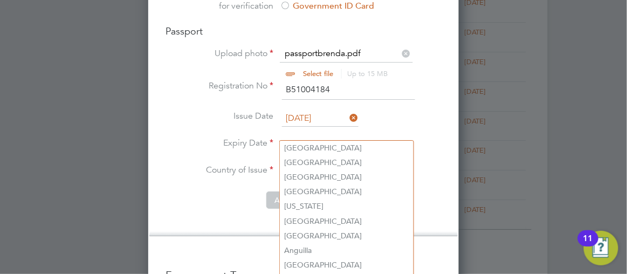
click at [309, 165] on input at bounding box center [346, 173] width 133 height 16
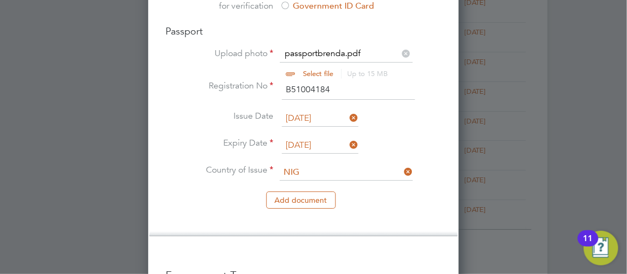
click at [309, 160] on li "Nig eria" at bounding box center [347, 162] width 134 height 15
type input "Nigeria"
click at [309, 192] on button "Add document" at bounding box center [302, 200] width 70 height 17
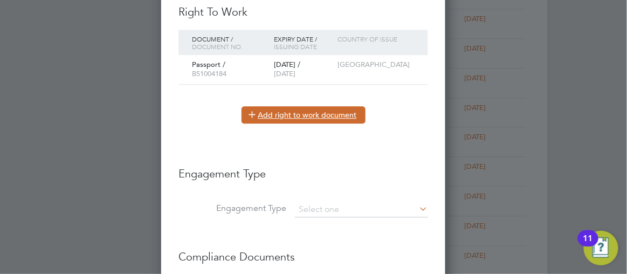
click at [288, 106] on button "Add right to work document" at bounding box center [304, 114] width 124 height 17
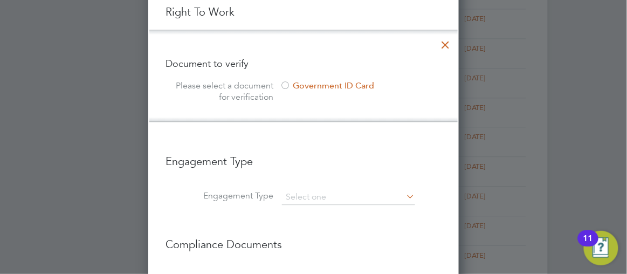
click at [455, 37] on icon at bounding box center [445, 41] width 19 height 19
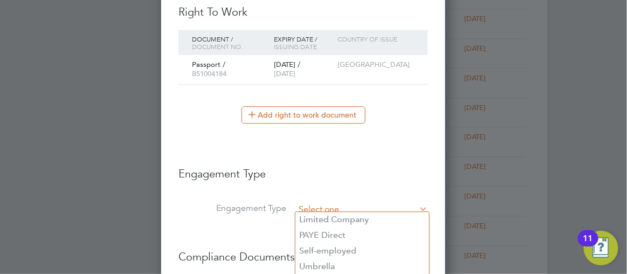
click at [316, 202] on input at bounding box center [361, 209] width 133 height 15
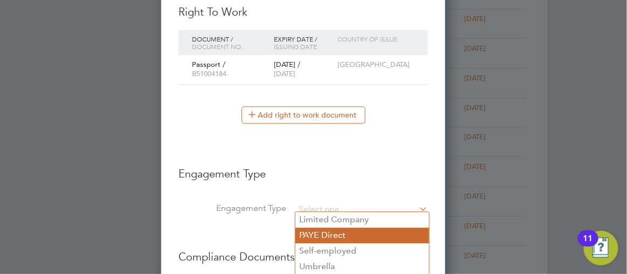
type input "Limited Company"
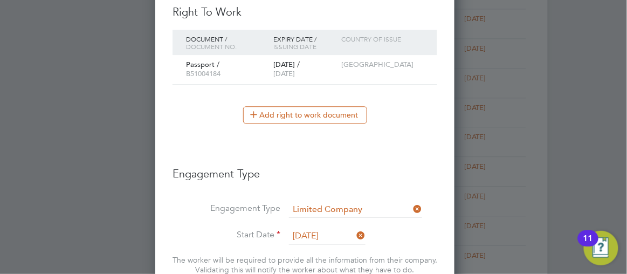
click at [575, 173] on div at bounding box center [313, 137] width 627 height 274
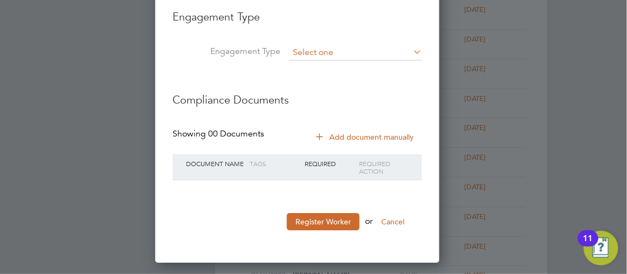
scroll to position [5, 5]
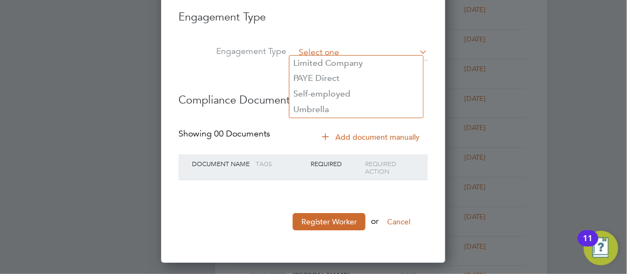
click at [335, 47] on input at bounding box center [361, 52] width 133 height 15
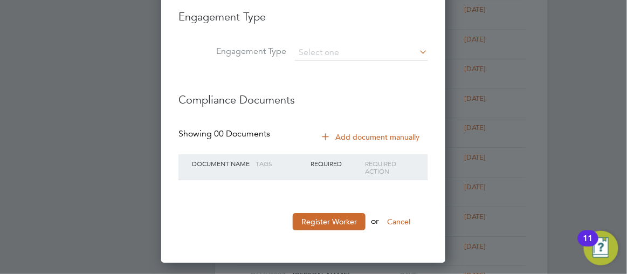
click at [325, 72] on li "PAYE Direct" at bounding box center [357, 79] width 134 height 16
type input "PAYE Direct"
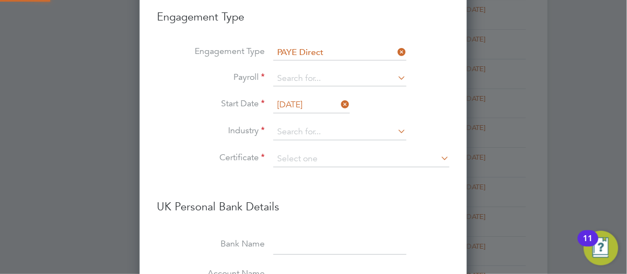
scroll to position [1294, 328]
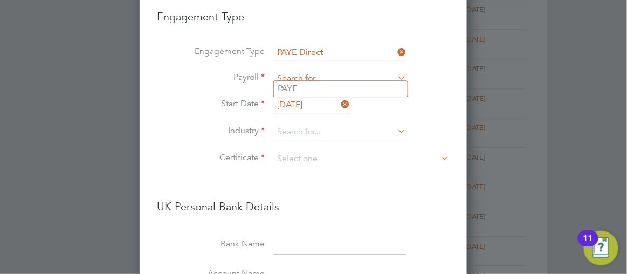
click at [309, 72] on input at bounding box center [340, 78] width 133 height 15
click at [298, 86] on li "PAYE" at bounding box center [341, 89] width 134 height 16
type input "PAYE"
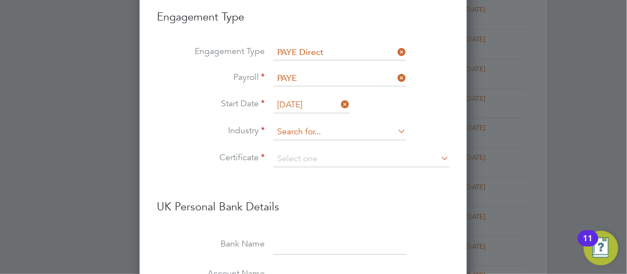
click at [300, 124] on input at bounding box center [340, 132] width 133 height 16
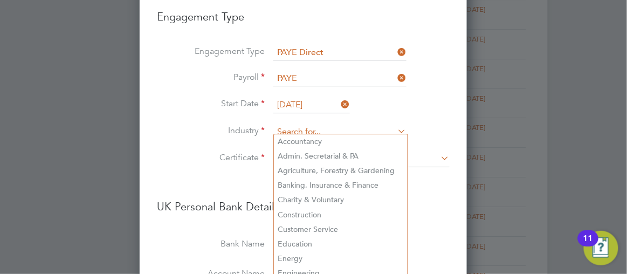
click at [316, 124] on input at bounding box center [340, 132] width 133 height 16
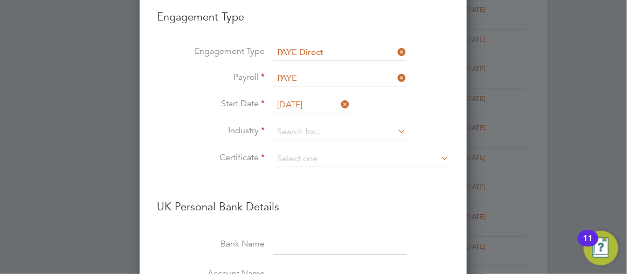
click at [341, 228] on li "Customer Service" at bounding box center [341, 229] width 134 height 15
type input "Customer Service"
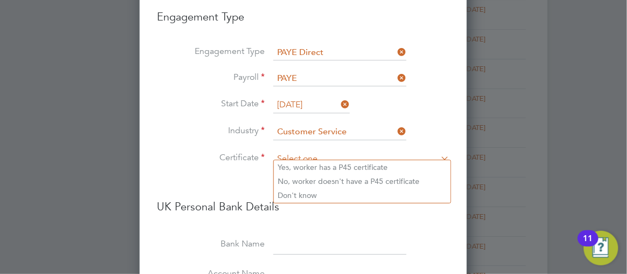
click at [303, 151] on input at bounding box center [362, 159] width 176 height 16
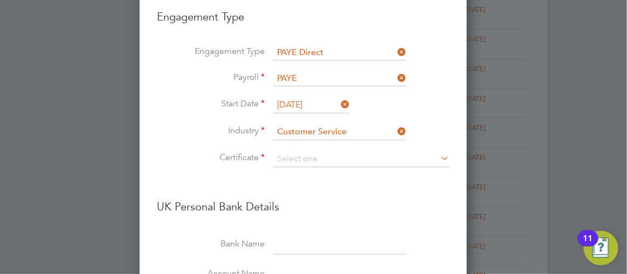
click at [324, 181] on li "No, worker doesn't have a P45 certificate" at bounding box center [362, 181] width 177 height 14
type input "No, worker doesn't have a P45 certificate"
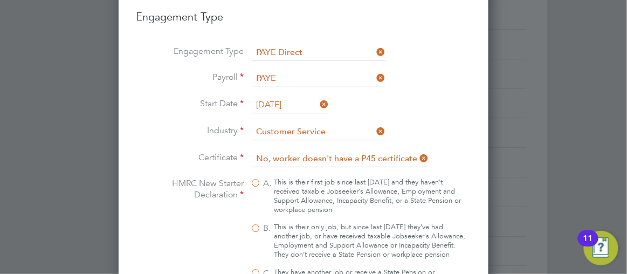
click at [266, 223] on label "B. This is their only job, but since last 6 April they’ve had another job, or h…" at bounding box center [358, 241] width 216 height 37
click at [0, 0] on input "B. This is their only job, but since last 6 April they’ve had another job, or h…" at bounding box center [0, 0] width 0 height 0
type input "1257L"
click at [528, 229] on div at bounding box center [313, 137] width 627 height 274
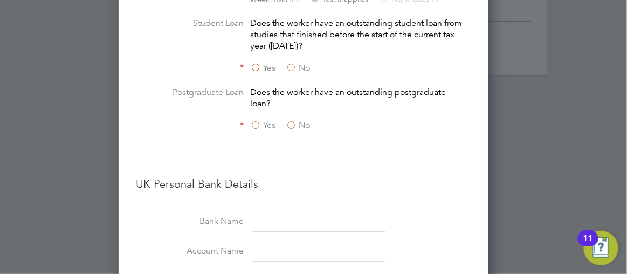
scroll to position [1120, 0]
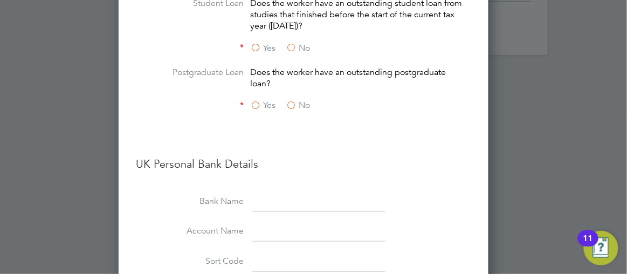
click at [301, 47] on label "No" at bounding box center [298, 48] width 24 height 11
click at [0, 0] on input "No" at bounding box center [0, 0] width 0 height 0
click at [301, 107] on label "No" at bounding box center [298, 105] width 24 height 11
click at [0, 0] on input "No" at bounding box center [0, 0] width 0 height 0
click at [528, 182] on div at bounding box center [313, 137] width 627 height 274
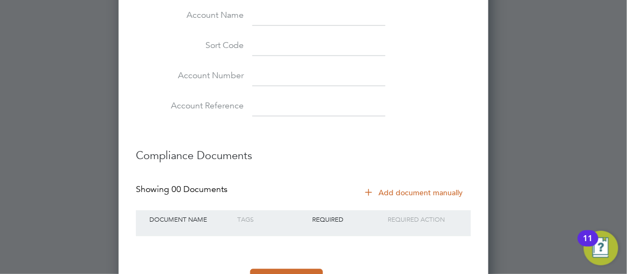
scroll to position [1380, 0]
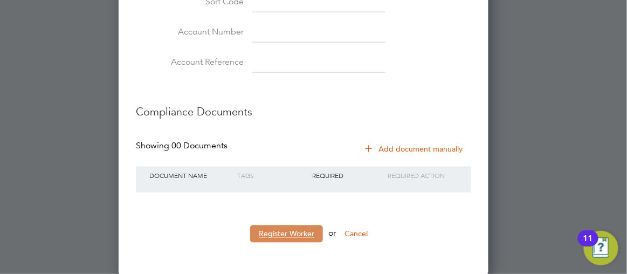
click at [285, 234] on button "Register Worker" at bounding box center [286, 234] width 73 height 17
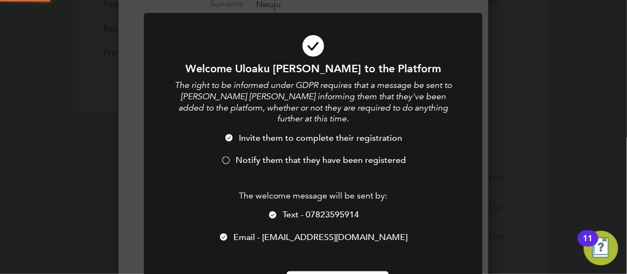
scroll to position [0, 0]
click at [227, 160] on div at bounding box center [226, 161] width 11 height 11
click at [352, 271] on div "Welcome Uloaku Brenda to the Platform The right to be informed under GDPR requi…" at bounding box center [313, 175] width 281 height 227
click at [552, 244] on div "Welcome Uloaku Brenda to the Platform The right to be informed under GDPR requi…" at bounding box center [313, 137] width 627 height 274
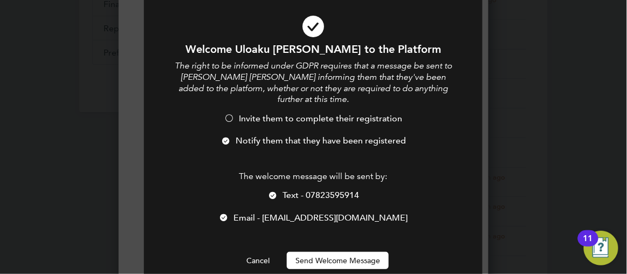
scroll to position [50, 0]
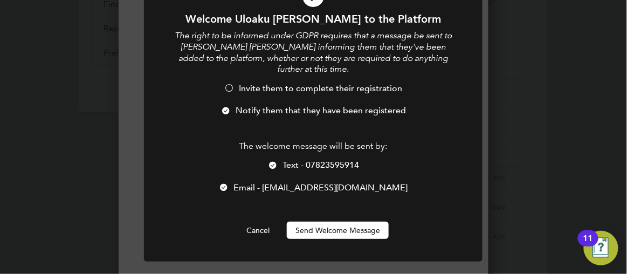
click at [332, 230] on button "Send Welcome Message" at bounding box center [338, 230] width 102 height 17
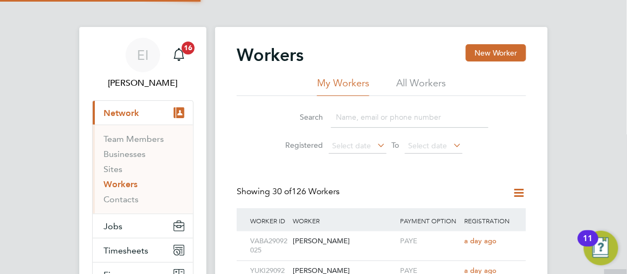
scroll to position [0, 0]
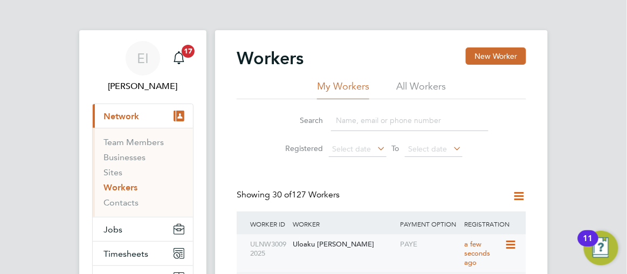
click at [505, 242] on icon at bounding box center [510, 244] width 11 height 13
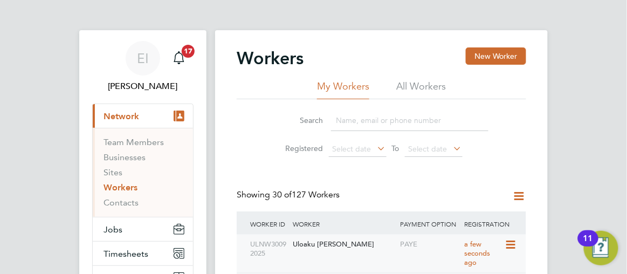
click at [332, 243] on div "Uloaku Brenda Nwuju" at bounding box center [344, 245] width 107 height 20
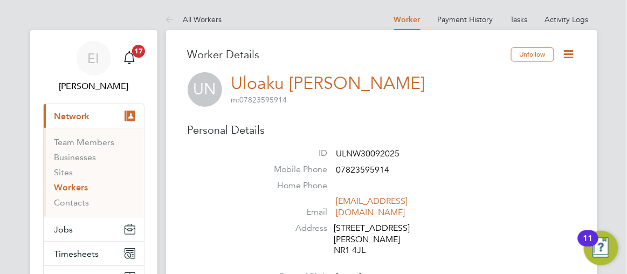
click at [568, 56] on icon at bounding box center [569, 53] width 13 height 13
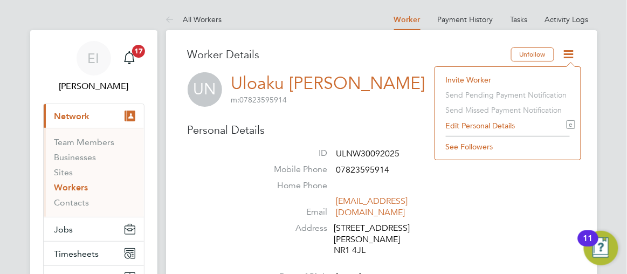
click at [476, 126] on li "Edit Personal Details e" at bounding box center [508, 125] width 135 height 15
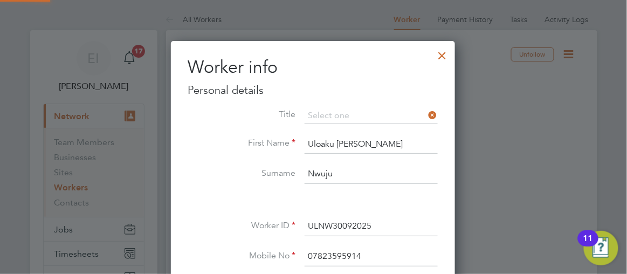
scroll to position [605, 285]
click at [558, 150] on div at bounding box center [313, 137] width 627 height 274
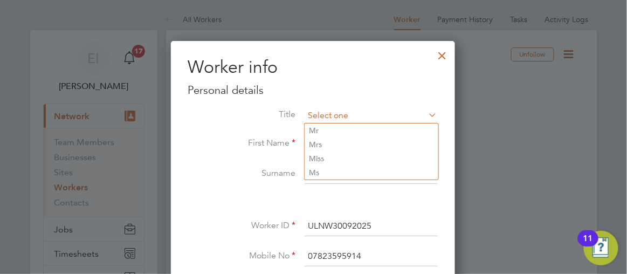
click at [410, 116] on input at bounding box center [371, 116] width 133 height 16
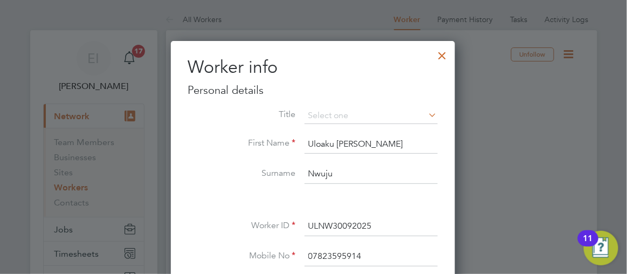
click at [399, 156] on li "Miss" at bounding box center [372, 159] width 134 height 14
type input "Miss"
click at [509, 160] on div at bounding box center [313, 137] width 627 height 274
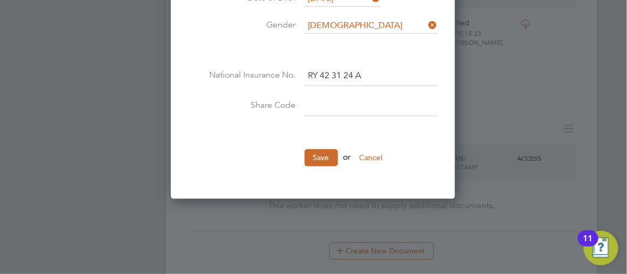
scroll to position [470, 0]
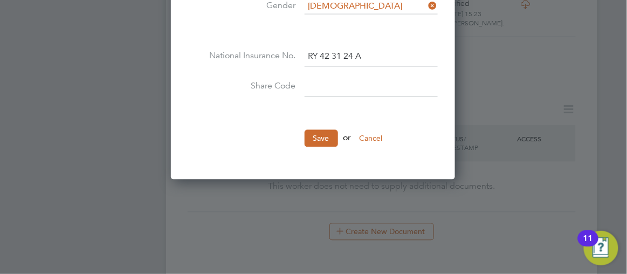
click at [306, 79] on input at bounding box center [371, 87] width 133 height 19
type input "WGZ8CG6C8"
click at [321, 134] on button "Save" at bounding box center [321, 138] width 33 height 17
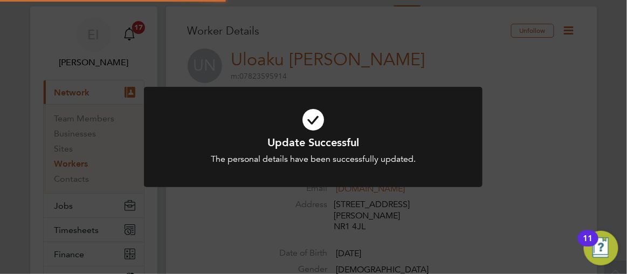
scroll to position [0, 0]
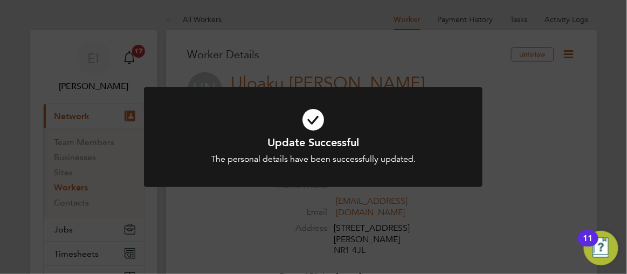
click at [620, 172] on div "Update Successful The personal details have been successfully updated. Cancel O…" at bounding box center [313, 137] width 627 height 274
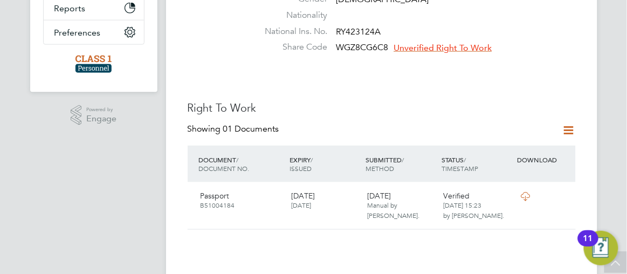
scroll to position [313, 0]
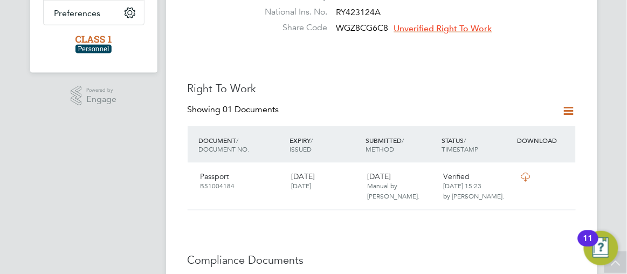
click at [435, 23] on span "Unverified Right To Work" at bounding box center [443, 28] width 98 height 11
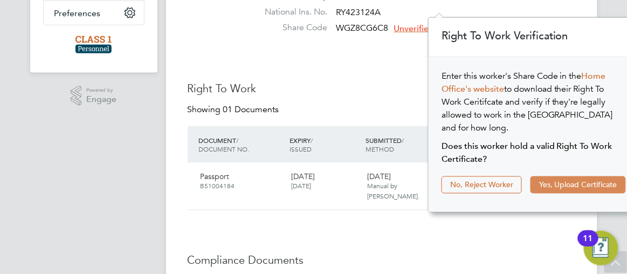
click at [556, 176] on button "Yes, Upload Certificate" at bounding box center [578, 184] width 95 height 17
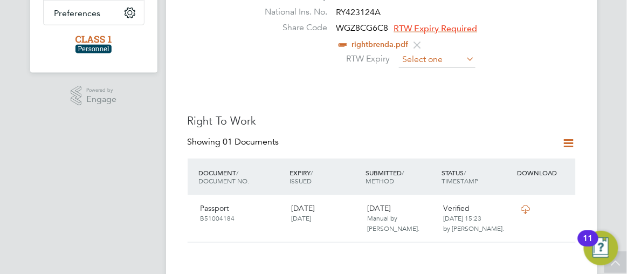
scroll to position [417, 0]
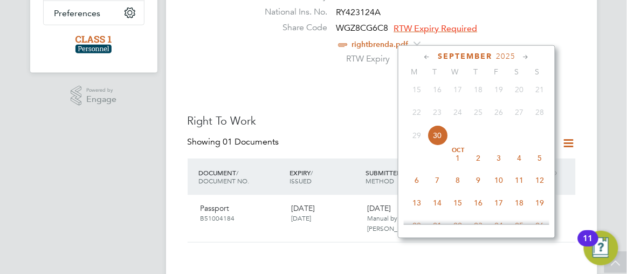
click at [428, 52] on input at bounding box center [437, 60] width 77 height 16
click at [527, 57] on icon at bounding box center [526, 57] width 10 height 12
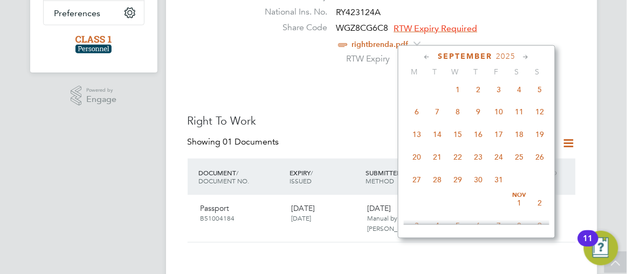
click at [527, 57] on icon at bounding box center [526, 57] width 10 height 12
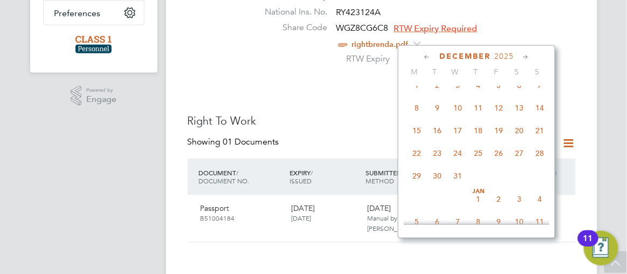
click at [527, 57] on icon at bounding box center [526, 57] width 10 height 12
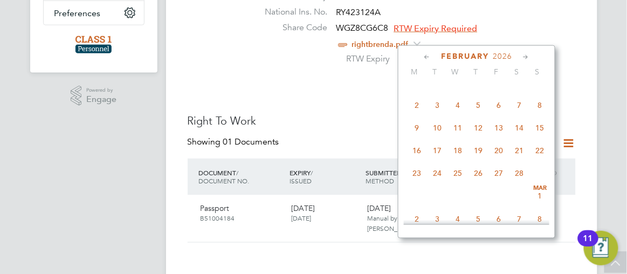
click at [527, 57] on icon at bounding box center [526, 57] width 10 height 12
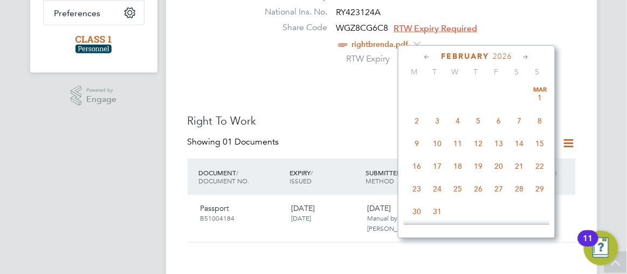
click at [527, 57] on icon at bounding box center [526, 57] width 10 height 12
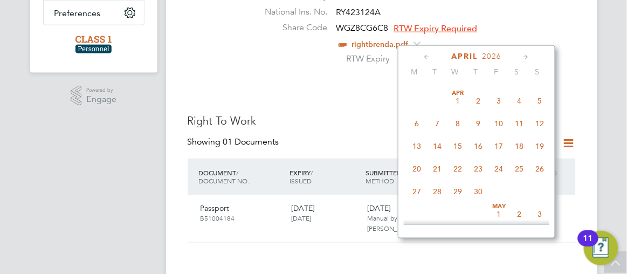
click at [527, 57] on icon at bounding box center [526, 57] width 10 height 12
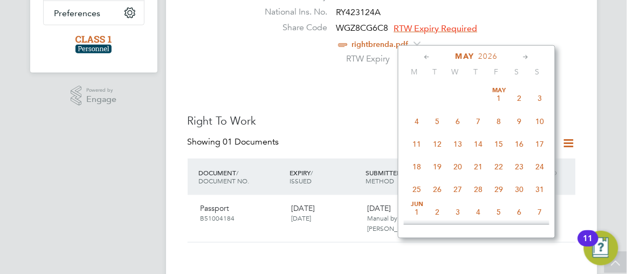
click at [527, 57] on icon at bounding box center [526, 57] width 10 height 12
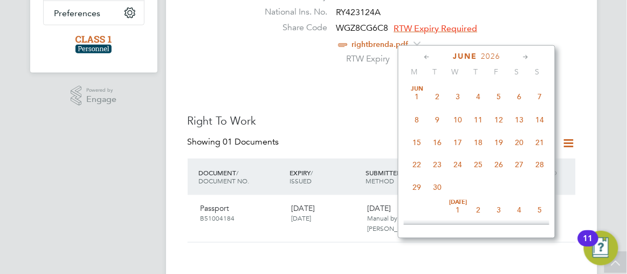
click at [527, 57] on icon at bounding box center [526, 57] width 10 height 12
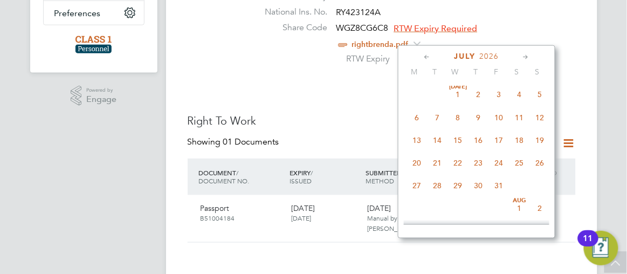
click at [527, 57] on icon at bounding box center [526, 57] width 10 height 12
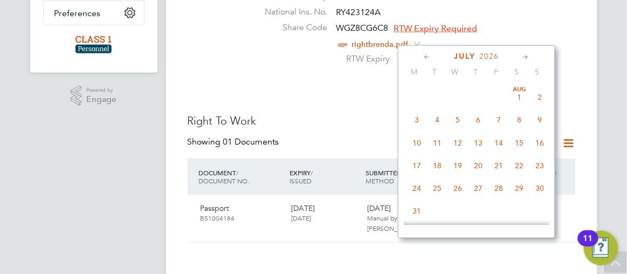
click at [527, 57] on icon at bounding box center [526, 57] width 10 height 12
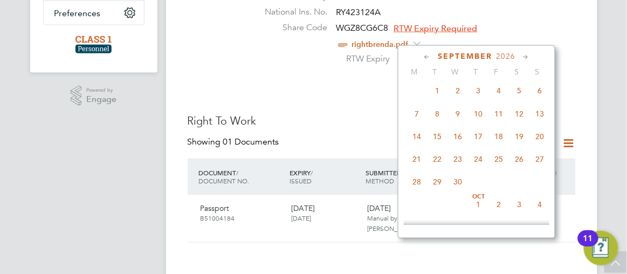
click at [527, 57] on icon at bounding box center [526, 57] width 10 height 12
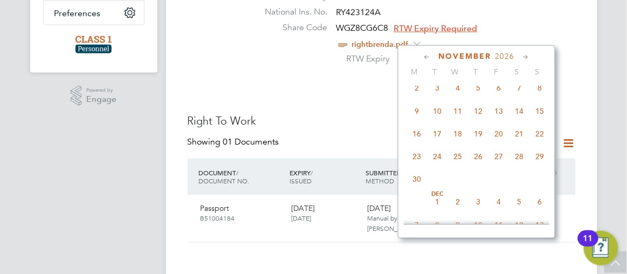
click at [527, 57] on icon at bounding box center [526, 57] width 10 height 12
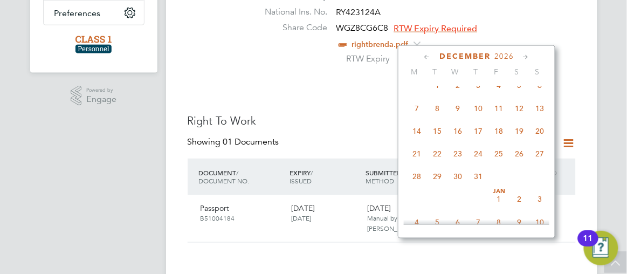
click at [527, 57] on icon at bounding box center [526, 57] width 10 height 12
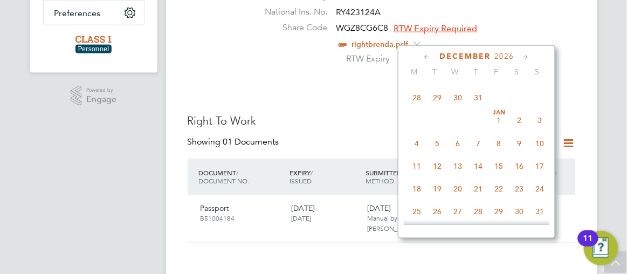
click at [527, 57] on icon at bounding box center [526, 57] width 10 height 12
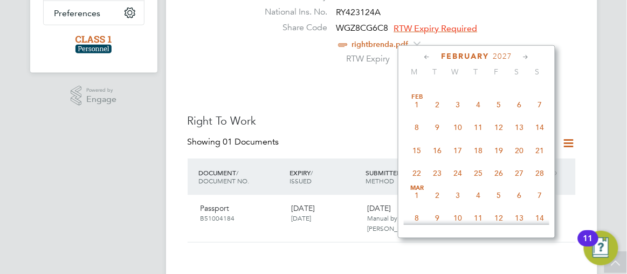
click at [527, 57] on icon at bounding box center [526, 57] width 10 height 12
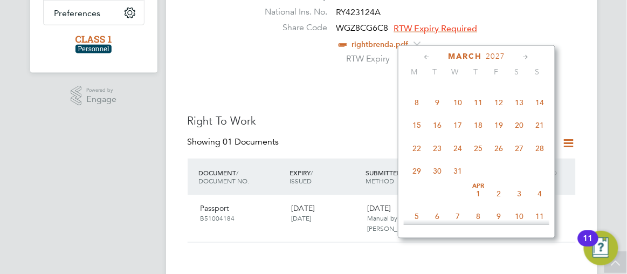
click at [527, 57] on icon at bounding box center [526, 57] width 10 height 12
click at [426, 55] on icon at bounding box center [427, 57] width 10 height 12
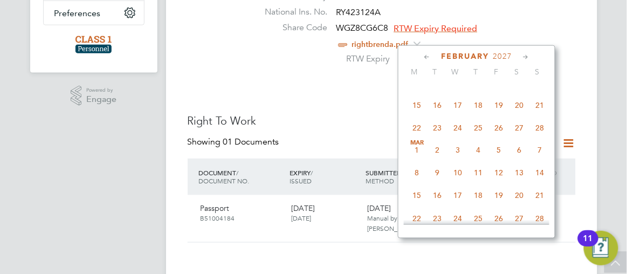
click at [426, 55] on icon at bounding box center [427, 57] width 10 height 12
click at [500, 140] on span "22" at bounding box center [499, 129] width 21 height 21
type input "22 Jan 2027"
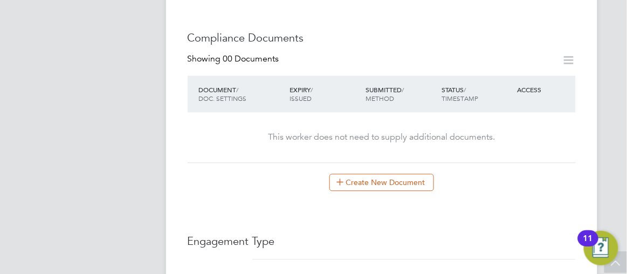
scroll to position [588, 0]
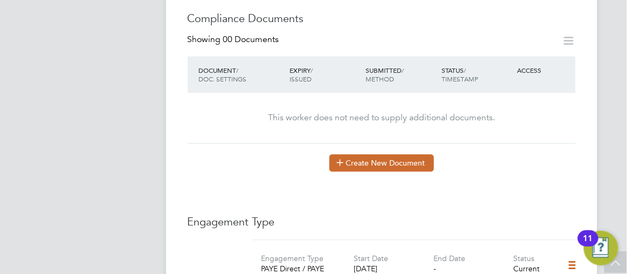
click at [364, 154] on button "Create New Document" at bounding box center [382, 162] width 105 height 17
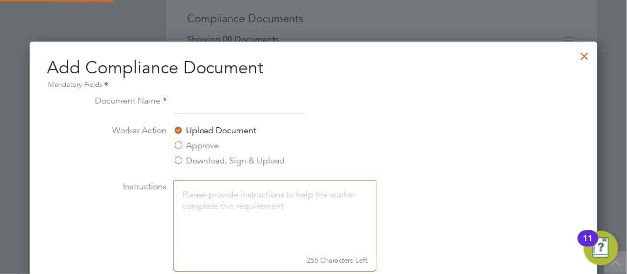
scroll to position [563, 568]
type input "dbs"
click at [420, 162] on li "Worker Action Upload Document Approve Download, Sign & Upload" at bounding box center [314, 152] width 456 height 56
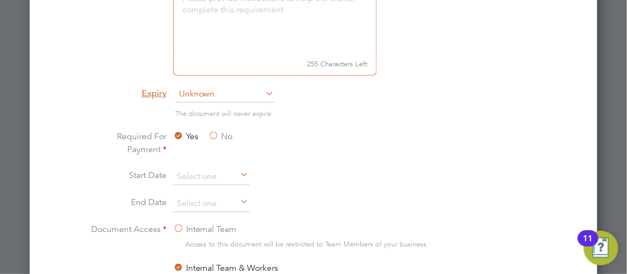
scroll to position [863, 0]
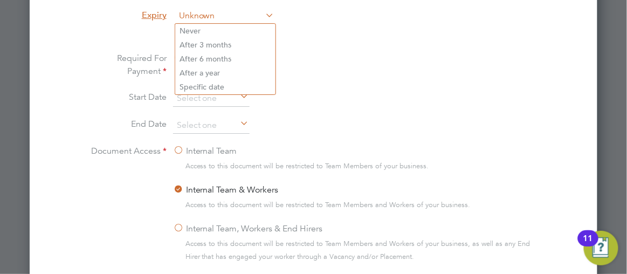
click at [201, 16] on span "Unknown" at bounding box center [225, 16] width 100 height 16
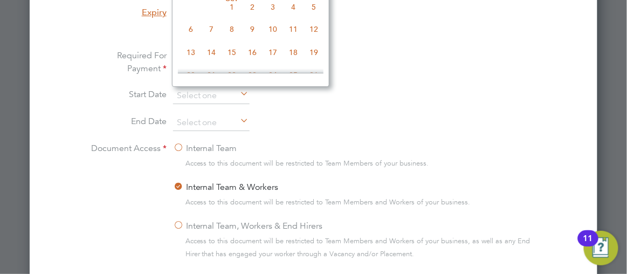
scroll to position [861, 0]
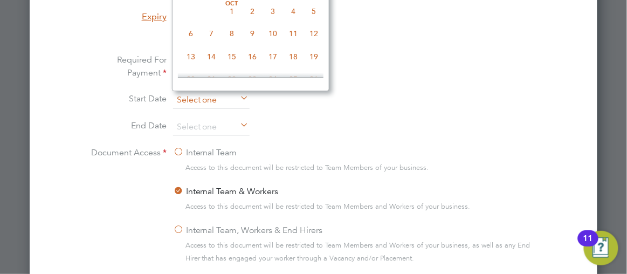
click at [208, 100] on input at bounding box center [211, 100] width 77 height 16
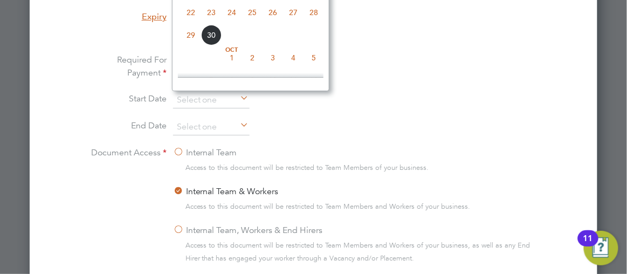
click at [404, 119] on li "End Date" at bounding box center [314, 132] width 456 height 27
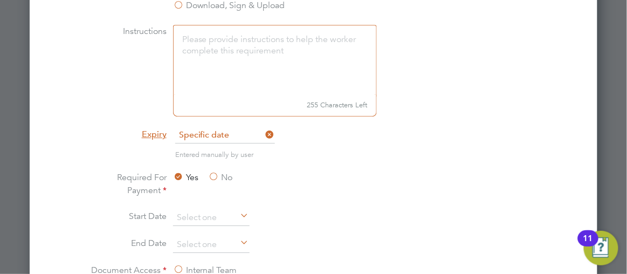
scroll to position [724, 0]
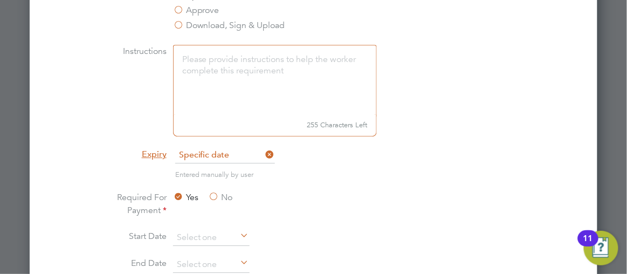
click at [214, 197] on label "No" at bounding box center [221, 197] width 24 height 13
click at [0, 0] on input "No" at bounding box center [0, 0] width 0 height 0
click at [216, 242] on input at bounding box center [211, 238] width 77 height 16
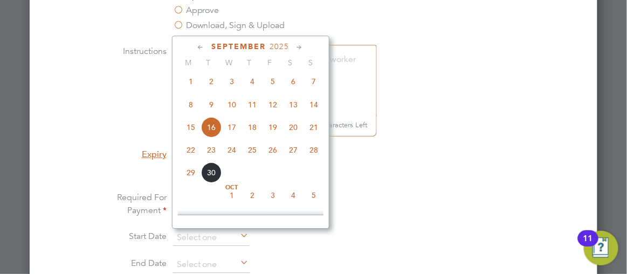
click at [381, 192] on li "Required For Payment Yes No" at bounding box center [314, 210] width 456 height 39
click at [196, 237] on input at bounding box center [211, 238] width 77 height 16
click at [211, 179] on span "30" at bounding box center [211, 172] width 21 height 21
type input "30 Sep 2025"
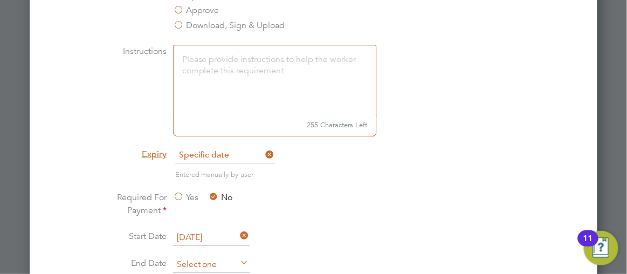
scroll to position [417, 0]
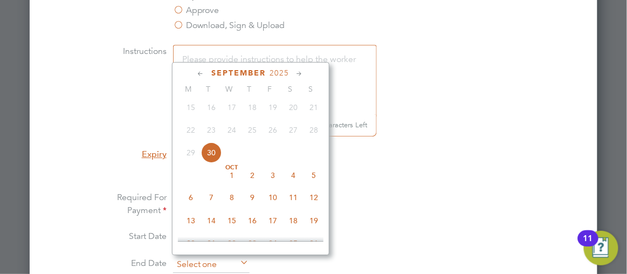
click at [203, 262] on input at bounding box center [211, 265] width 77 height 16
click at [298, 72] on icon at bounding box center [300, 74] width 10 height 12
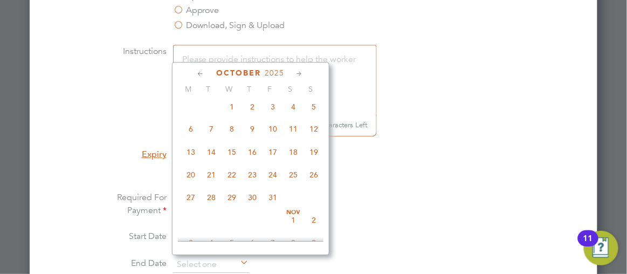
click at [298, 72] on icon at bounding box center [300, 74] width 10 height 12
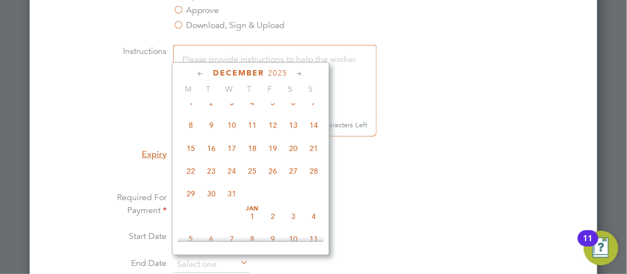
click at [298, 72] on icon at bounding box center [300, 74] width 10 height 12
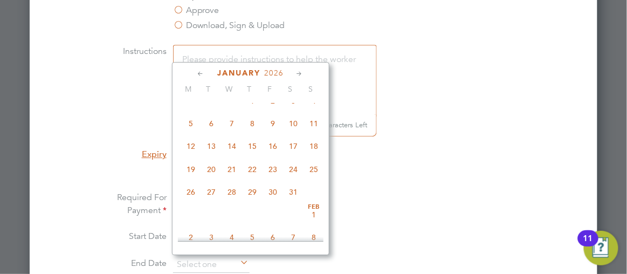
click at [298, 72] on icon at bounding box center [300, 74] width 10 height 12
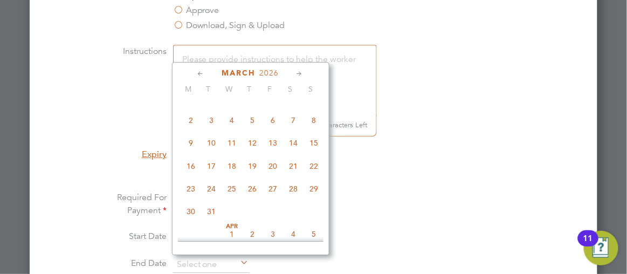
click at [298, 72] on icon at bounding box center [300, 74] width 10 height 12
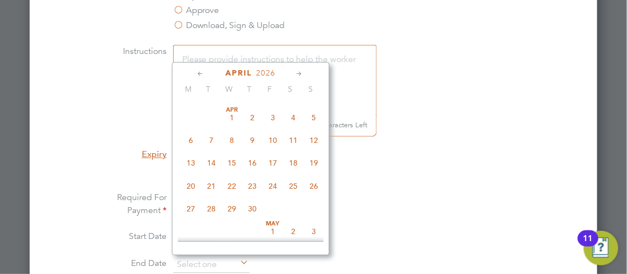
click at [298, 72] on icon at bounding box center [300, 74] width 10 height 12
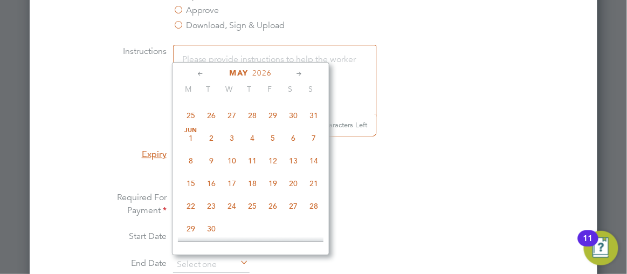
click at [298, 72] on icon at bounding box center [300, 74] width 10 height 12
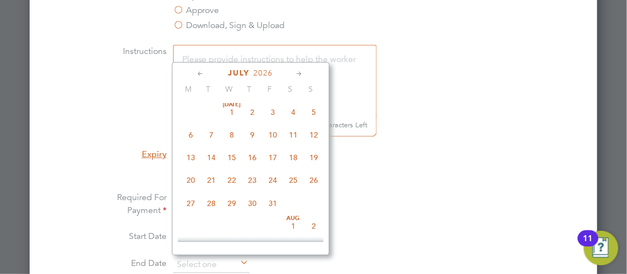
click at [298, 72] on icon at bounding box center [300, 74] width 10 height 12
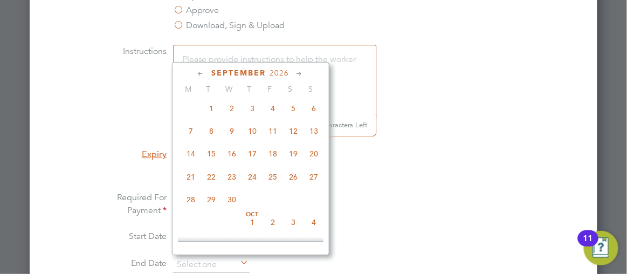
click at [298, 72] on icon at bounding box center [300, 74] width 10 height 12
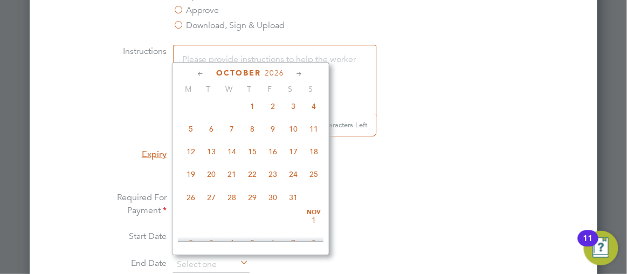
click at [298, 72] on icon at bounding box center [300, 74] width 10 height 12
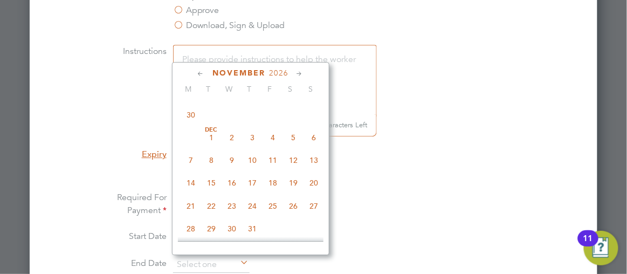
click at [298, 72] on icon at bounding box center [300, 74] width 10 height 12
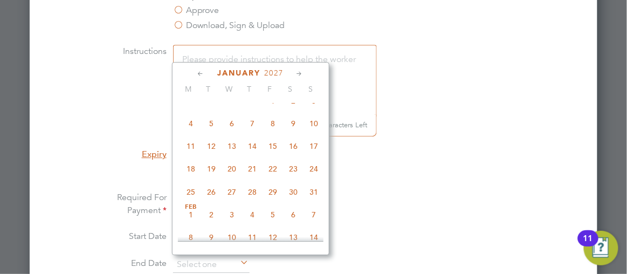
click at [298, 72] on icon at bounding box center [300, 74] width 10 height 12
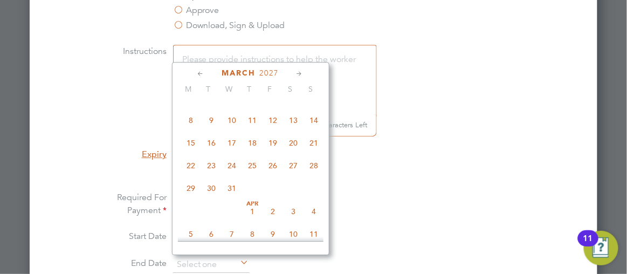
click at [298, 72] on icon at bounding box center [300, 74] width 10 height 12
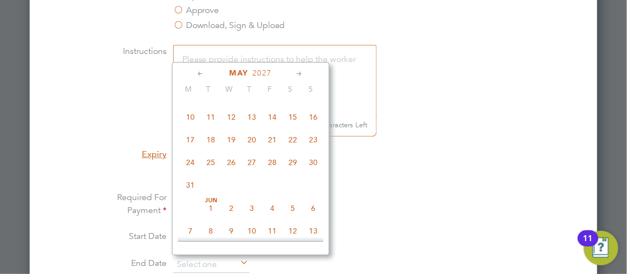
click at [298, 72] on icon at bounding box center [300, 74] width 10 height 12
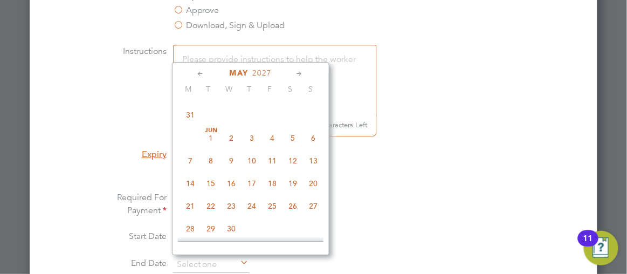
click at [298, 72] on icon at bounding box center [300, 74] width 10 height 12
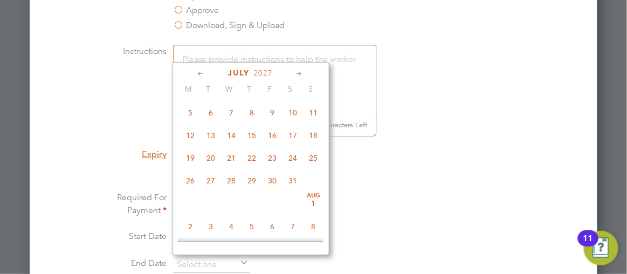
click at [298, 72] on icon at bounding box center [300, 74] width 10 height 12
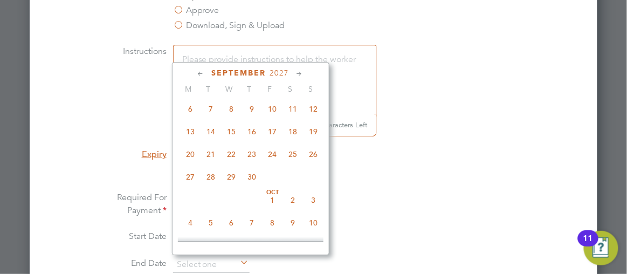
click at [298, 72] on icon at bounding box center [300, 74] width 10 height 12
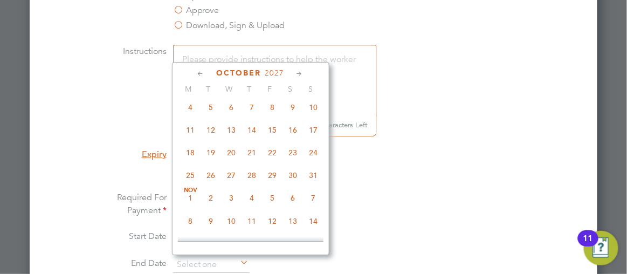
click at [298, 72] on icon at bounding box center [300, 74] width 10 height 12
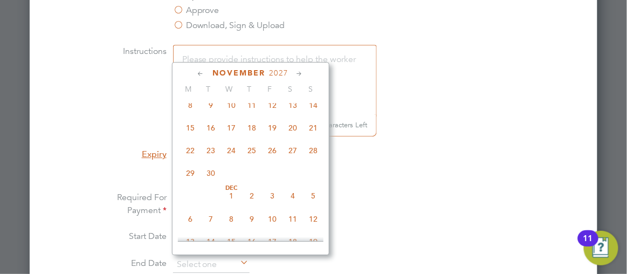
click at [298, 72] on icon at bounding box center [300, 74] width 10 height 12
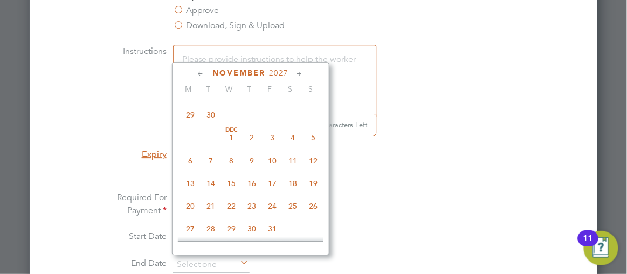
click at [298, 72] on icon at bounding box center [300, 74] width 10 height 12
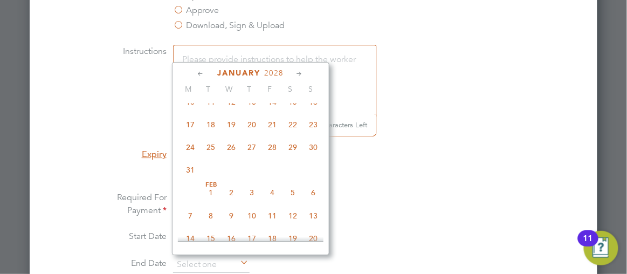
click at [298, 72] on icon at bounding box center [300, 74] width 10 height 12
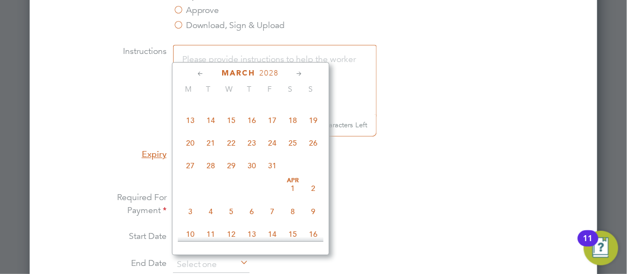
click at [298, 72] on icon at bounding box center [300, 74] width 10 height 12
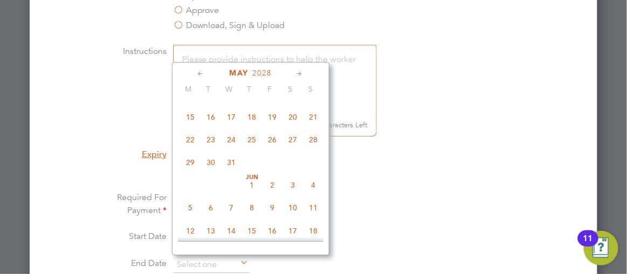
click at [298, 72] on icon at bounding box center [300, 74] width 10 height 12
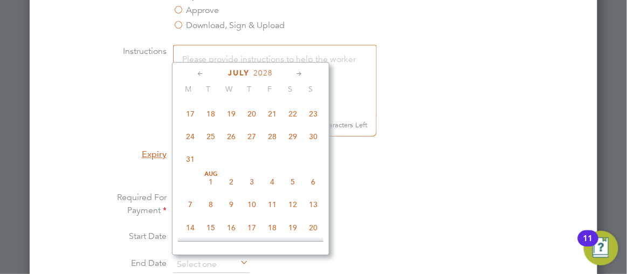
click at [298, 72] on icon at bounding box center [300, 74] width 10 height 12
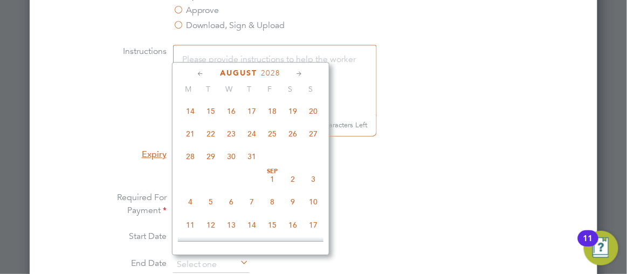
click at [298, 72] on icon at bounding box center [300, 74] width 10 height 12
click at [198, 72] on icon at bounding box center [201, 74] width 10 height 12
click at [251, 145] on span "31" at bounding box center [252, 134] width 21 height 21
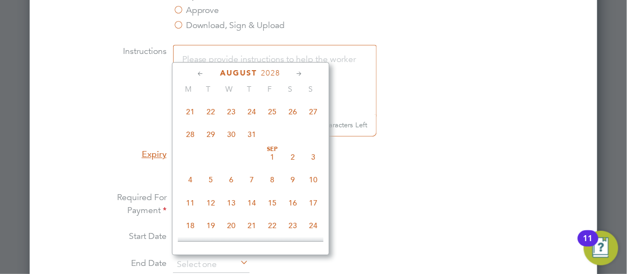
type input "31 Aug 2028"
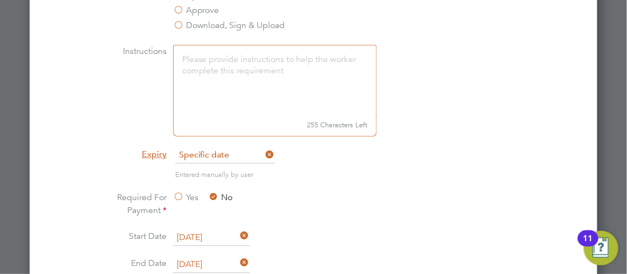
click at [462, 163] on li "Expiry Specific date" at bounding box center [314, 160] width 456 height 27
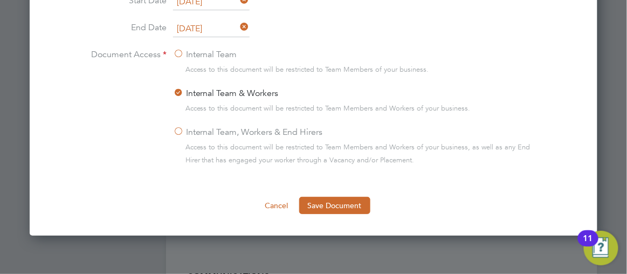
scroll to position [1038, 0]
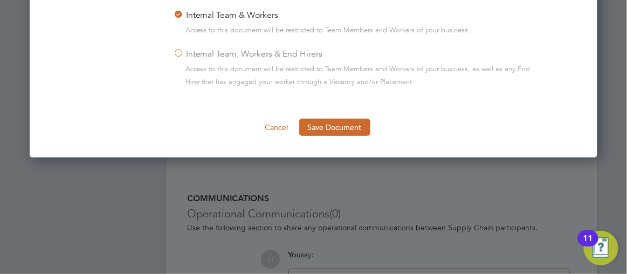
click at [177, 52] on label "Internal Team, Workers & End Hirers" at bounding box center [248, 53] width 150 height 13
click at [0, 0] on input "Internal Team, Workers & End Hirers" at bounding box center [0, 0] width 0 height 0
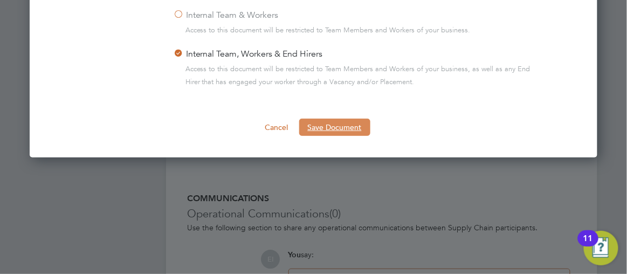
click at [336, 124] on button "Save Document" at bounding box center [334, 127] width 71 height 17
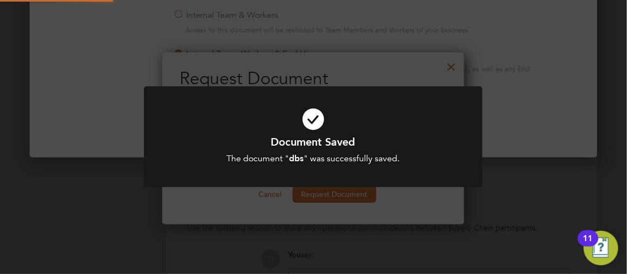
scroll to position [173, 302]
click at [498, 209] on div "Document Saved The document " dbs " was successfully saved. Cancel Okay" at bounding box center [313, 137] width 627 height 274
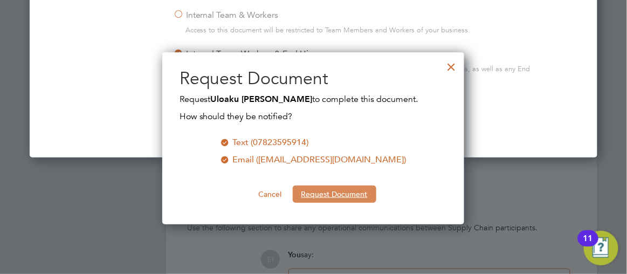
click at [331, 193] on button "Request Document" at bounding box center [335, 194] width 84 height 17
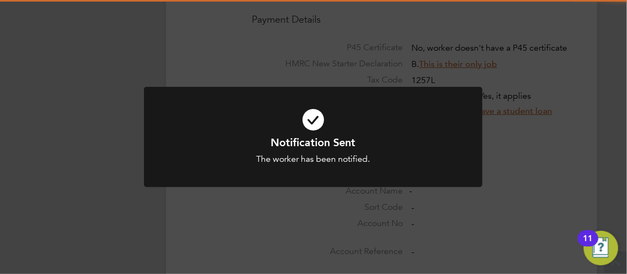
scroll to position [1038, 0]
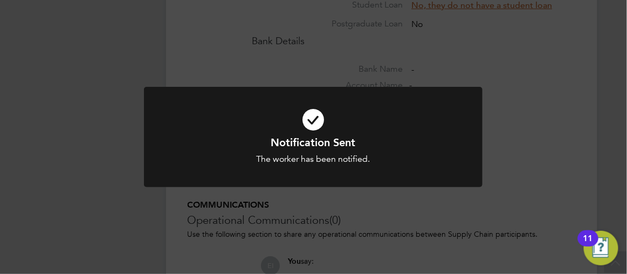
click at [559, 126] on div "Notification Sent The worker has been notified. Cancel Okay" at bounding box center [313, 137] width 627 height 274
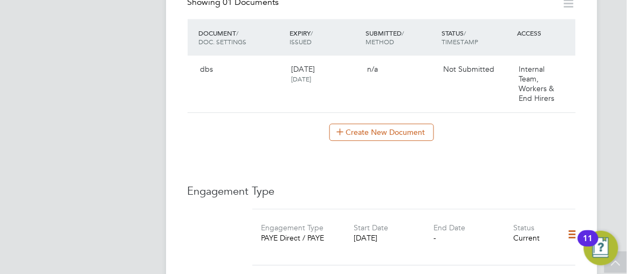
scroll to position [508, 0]
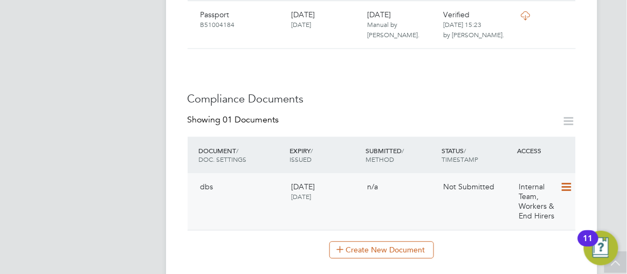
click at [571, 181] on icon at bounding box center [566, 187] width 11 height 13
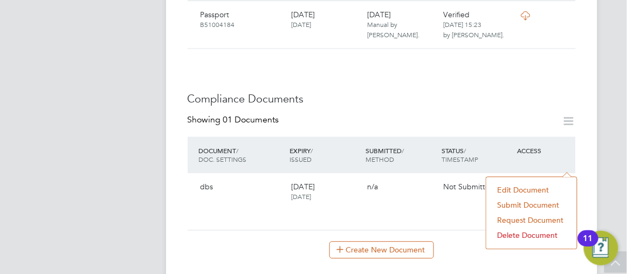
click at [527, 206] on li "Submit Document" at bounding box center [532, 204] width 80 height 15
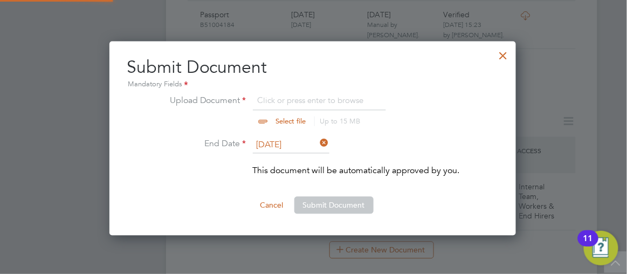
scroll to position [194, 408]
click at [262, 117] on input "file" at bounding box center [301, 110] width 169 height 32
type input "C:\fakepath\Disclosure brenda.pdf"
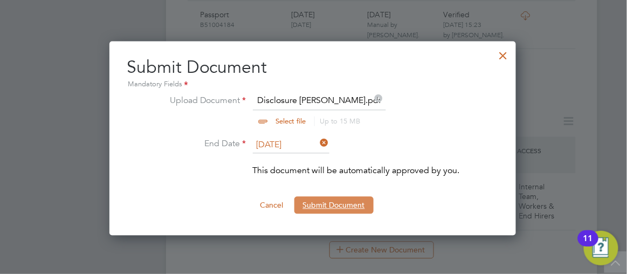
click at [318, 209] on button "Submit Document" at bounding box center [334, 204] width 79 height 17
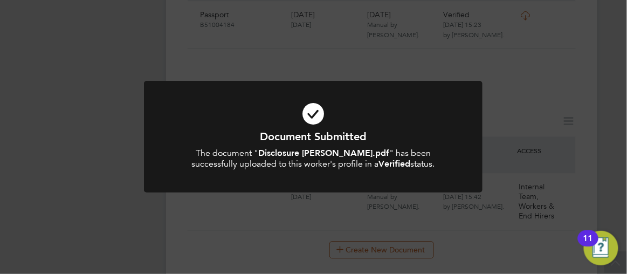
click at [615, 137] on div "Document Submitted The document " Disclosure brenda.pdf " has been successfully…" at bounding box center [313, 137] width 627 height 274
